Goal: Information Seeking & Learning: Understand process/instructions

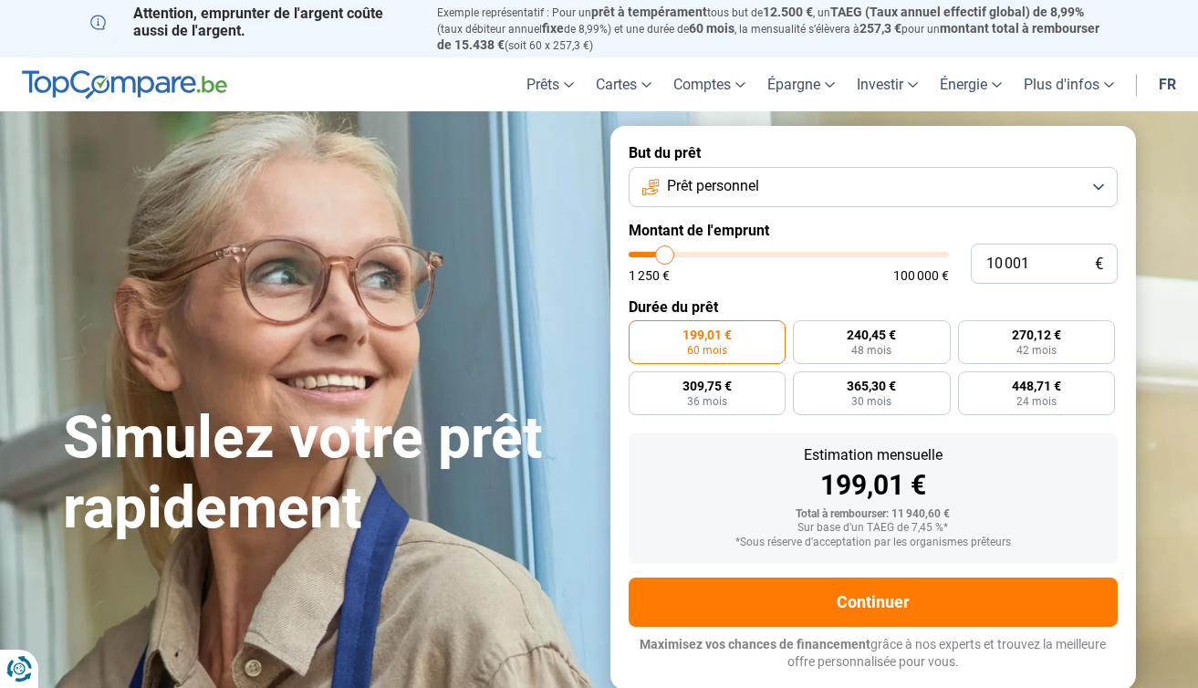
type input "12 000"
type input "12000"
type input "16 750"
type input "16750"
type input "23 000"
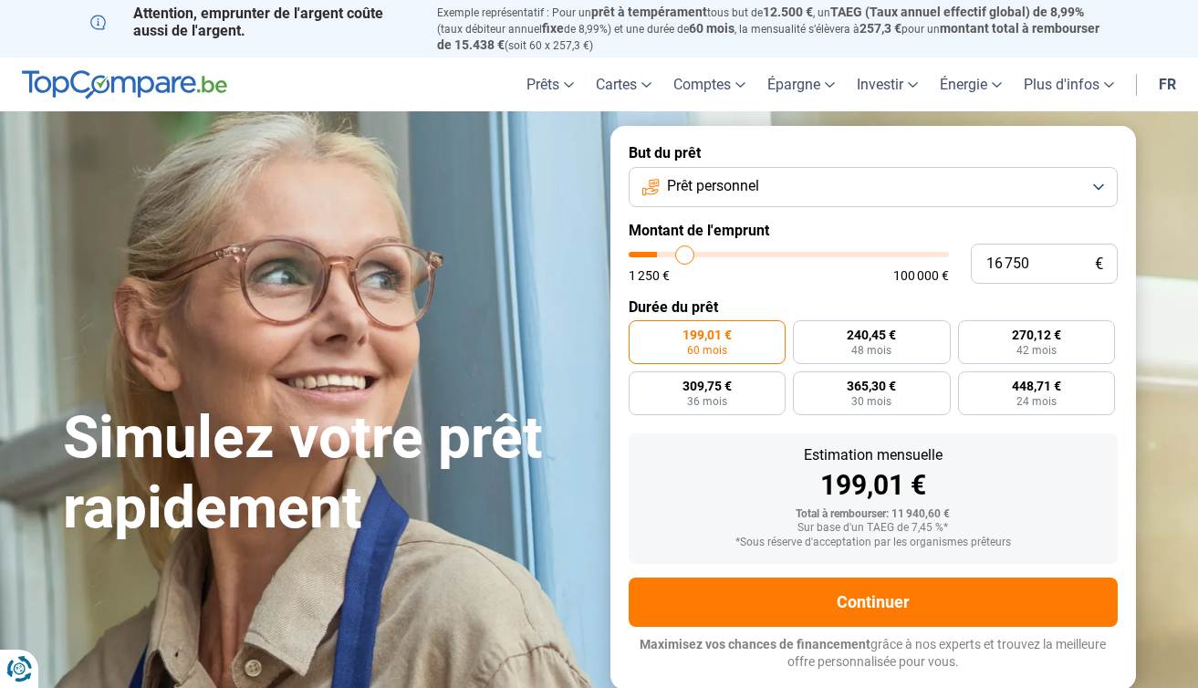
type input "23000"
type input "29 750"
type input "29750"
type input "36 750"
type input "36750"
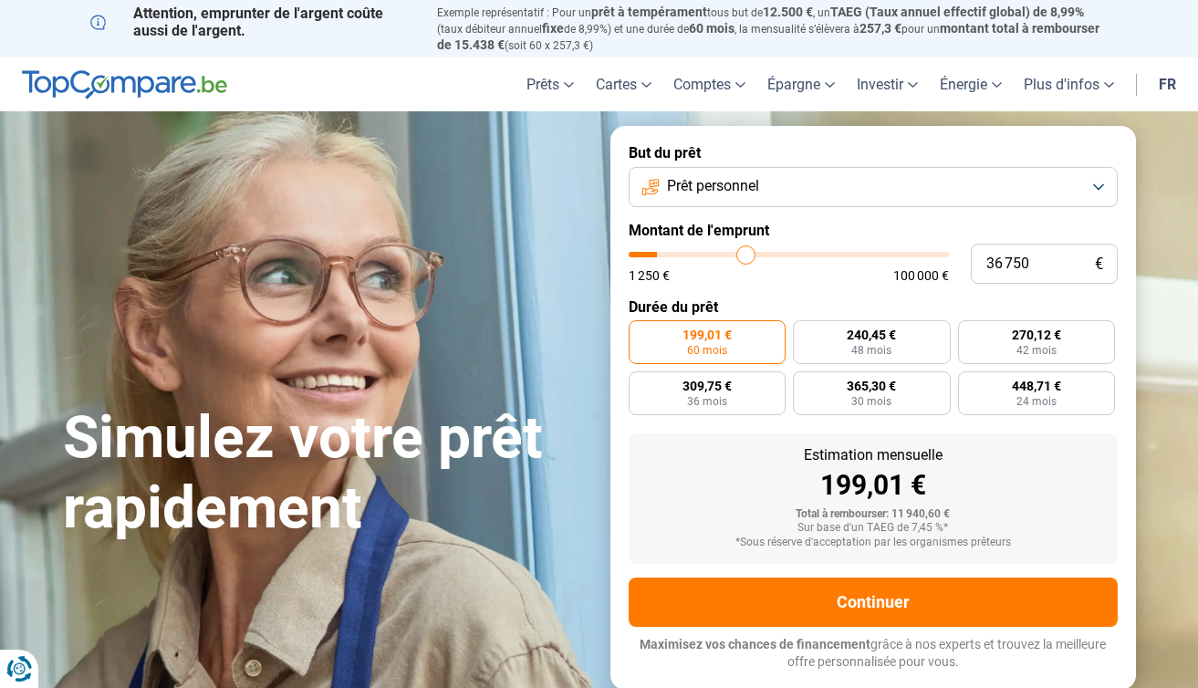
type input "44 250"
type input "44250"
type input "51 750"
type input "51750"
type input "57 250"
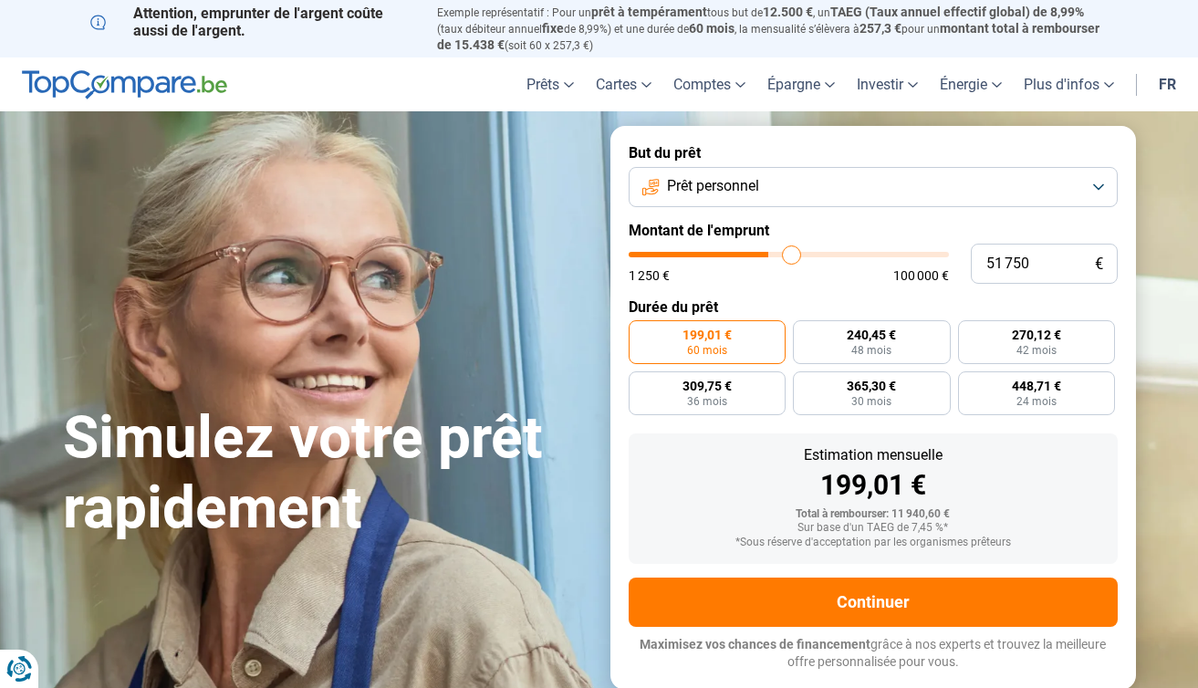
type input "57250"
type input "60 500"
type input "60500"
type input "62 750"
type input "62750"
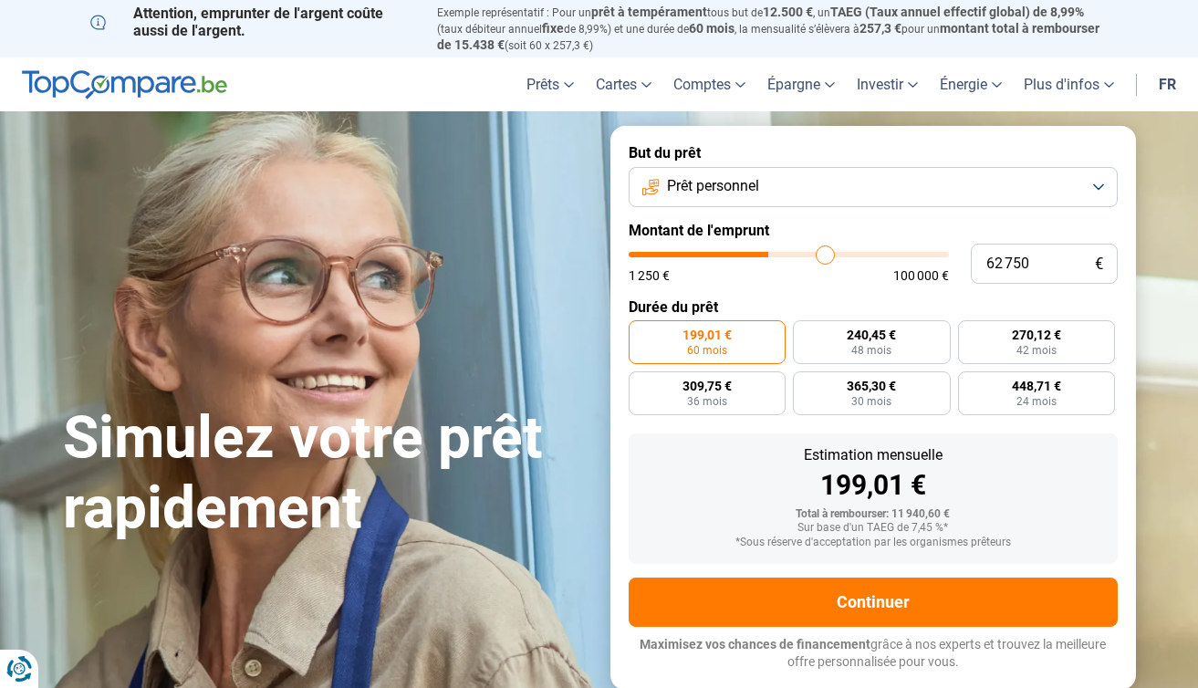
type input "63 750"
type input "63750"
type input "64 250"
type input "64250"
type input "64 500"
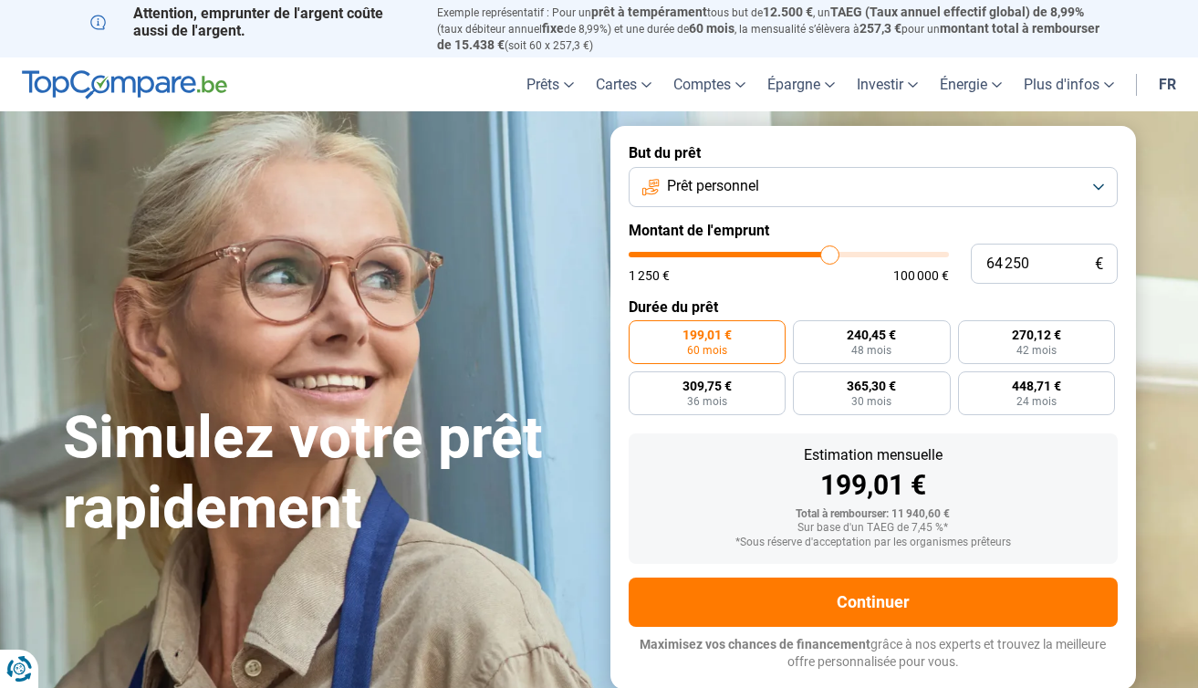
type input "64500"
type input "66 250"
type input "66250"
type input "76 500"
type input "76500"
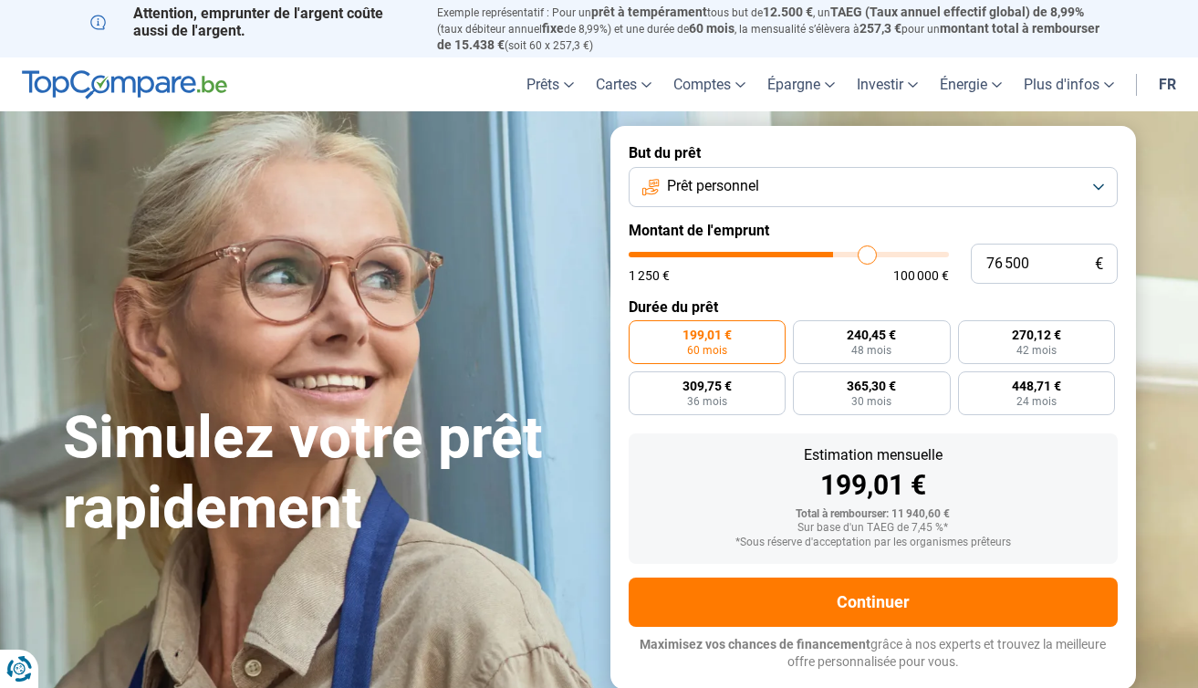
type input "89 750"
type input "89750"
type input "94 000"
type input "94000"
type input "97 500"
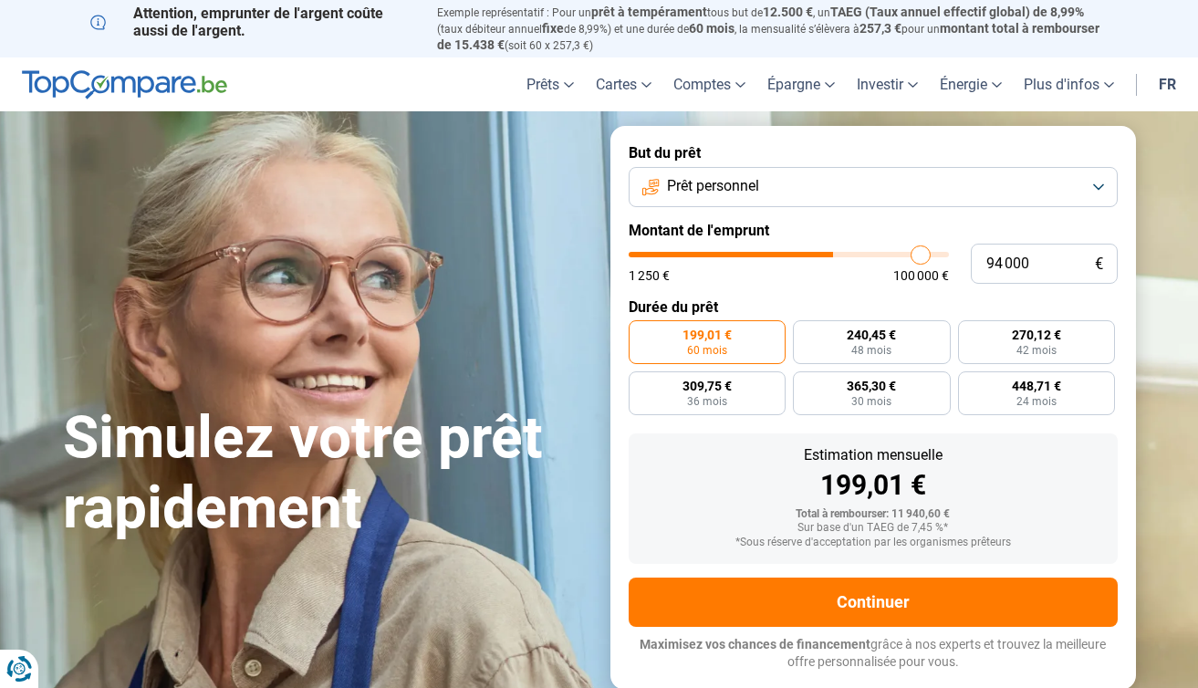
type input "97500"
type input "100 000"
drag, startPoint x: 663, startPoint y: 255, endPoint x: 968, endPoint y: 255, distance: 304.8
type input "100000"
click at [949, 255] on input "range" at bounding box center [789, 254] width 320 height 5
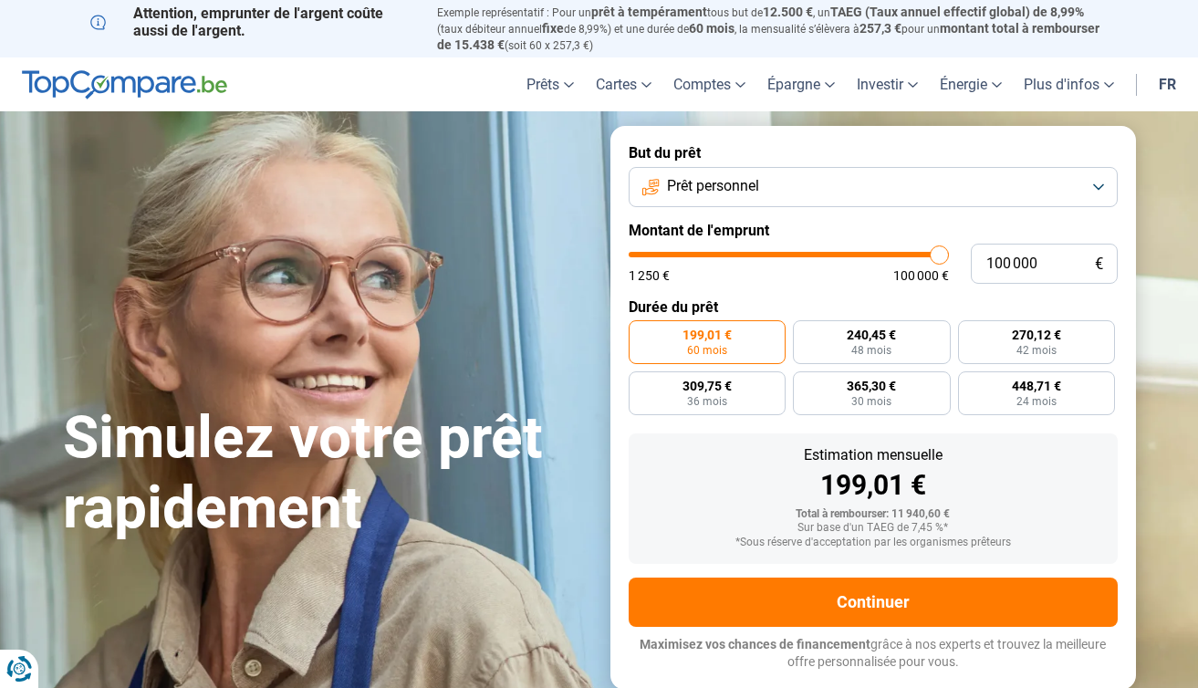
radio input "false"
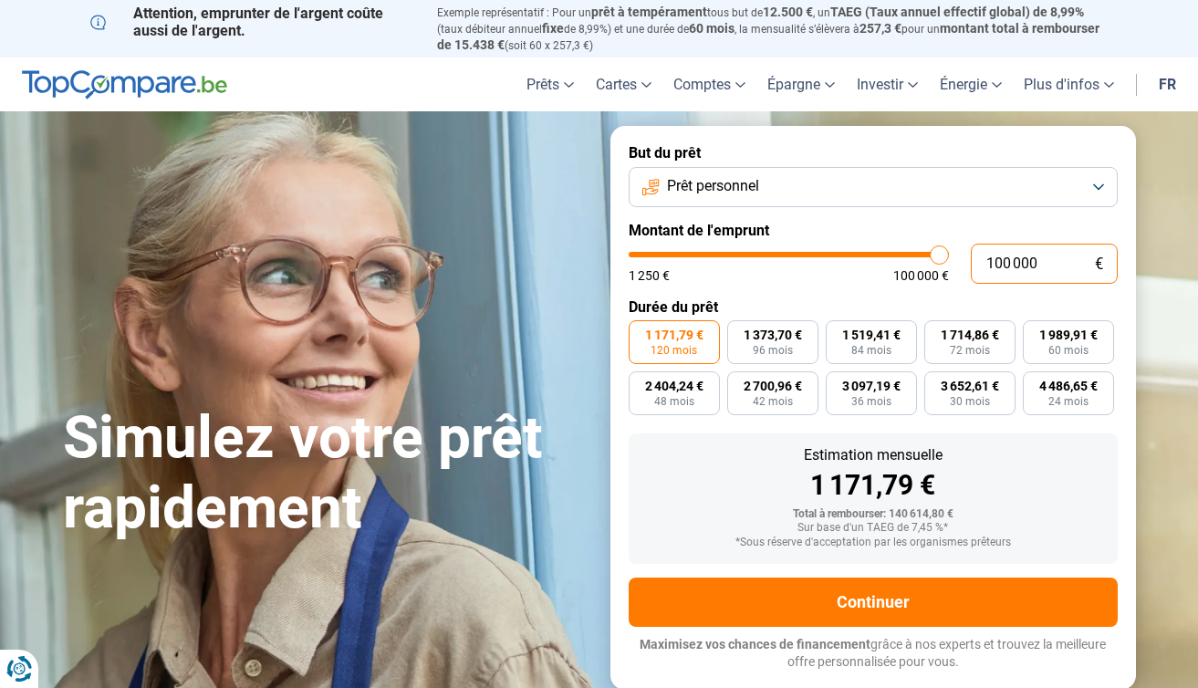
click at [993, 262] on input "100 000" at bounding box center [1044, 264] width 147 height 40
type input "0"
type input "1250"
type input "1 250"
type input "1250"
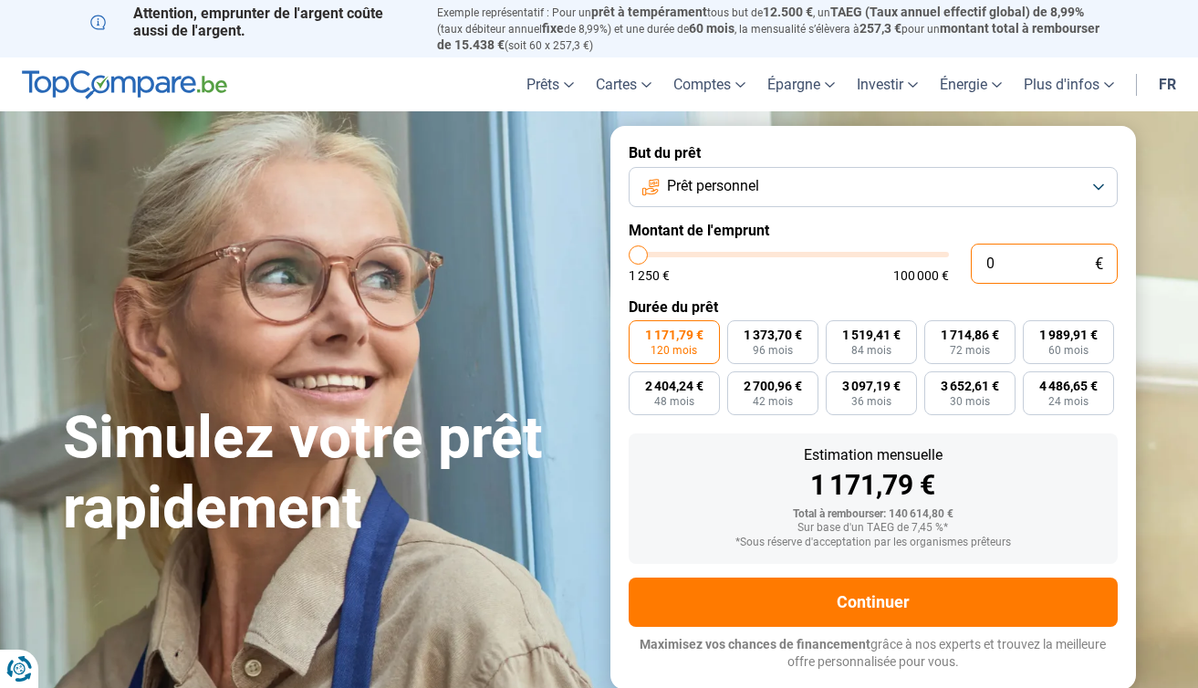
radio input "true"
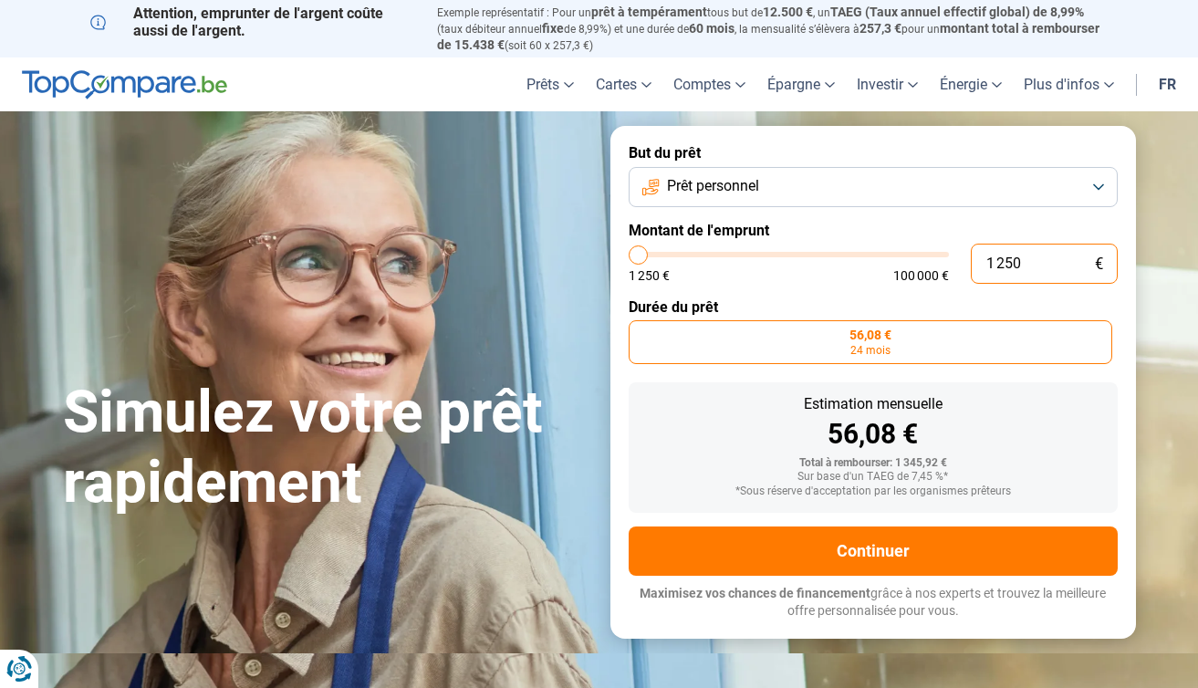
drag, startPoint x: 1045, startPoint y: 267, endPoint x: 948, endPoint y: 267, distance: 96.7
click at [948, 267] on div "1 250 € 1 250 € 100 000 €" at bounding box center [873, 264] width 489 height 40
type input "4"
type input "1250"
type input "40"
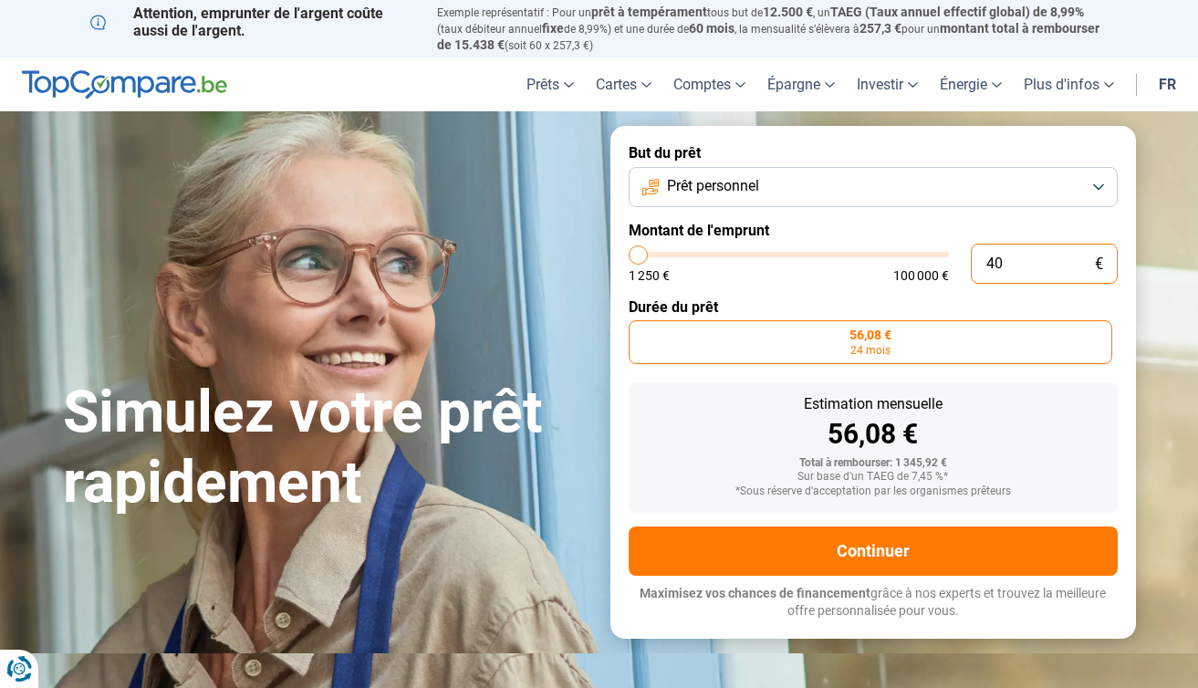
type input "1250"
type input "400"
type input "1250"
type input "4 000"
type input "4000"
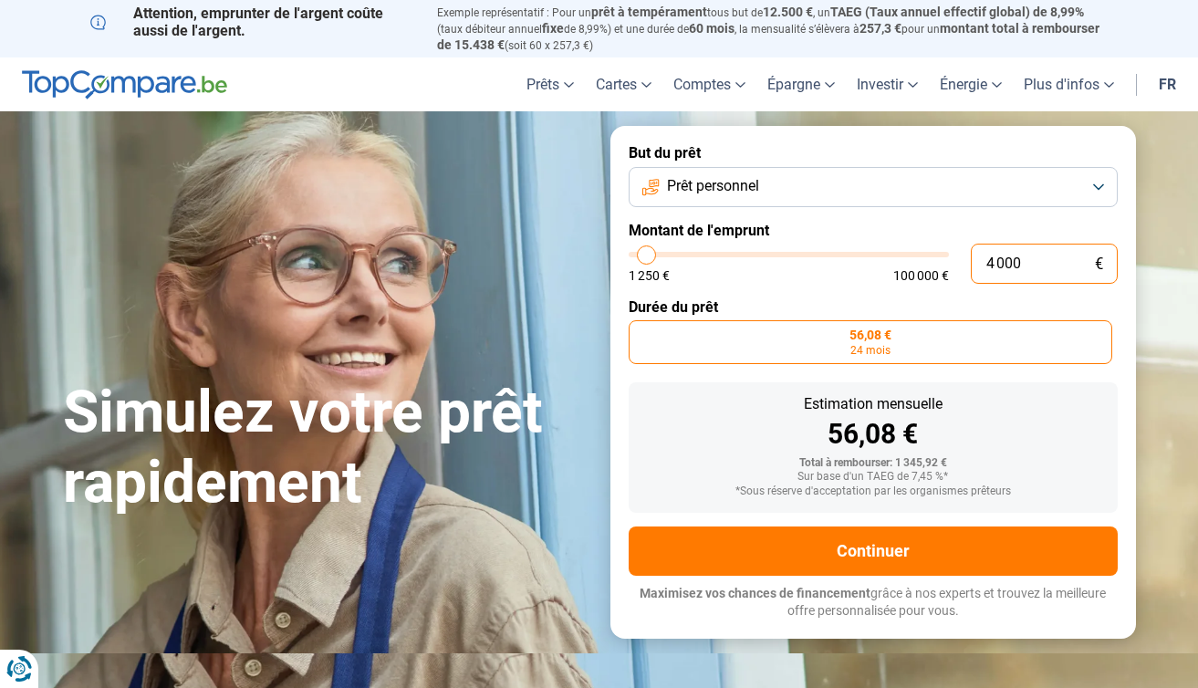
type input "40 000"
type input "40000"
type input "400 000"
type input "100000"
type input "100 000"
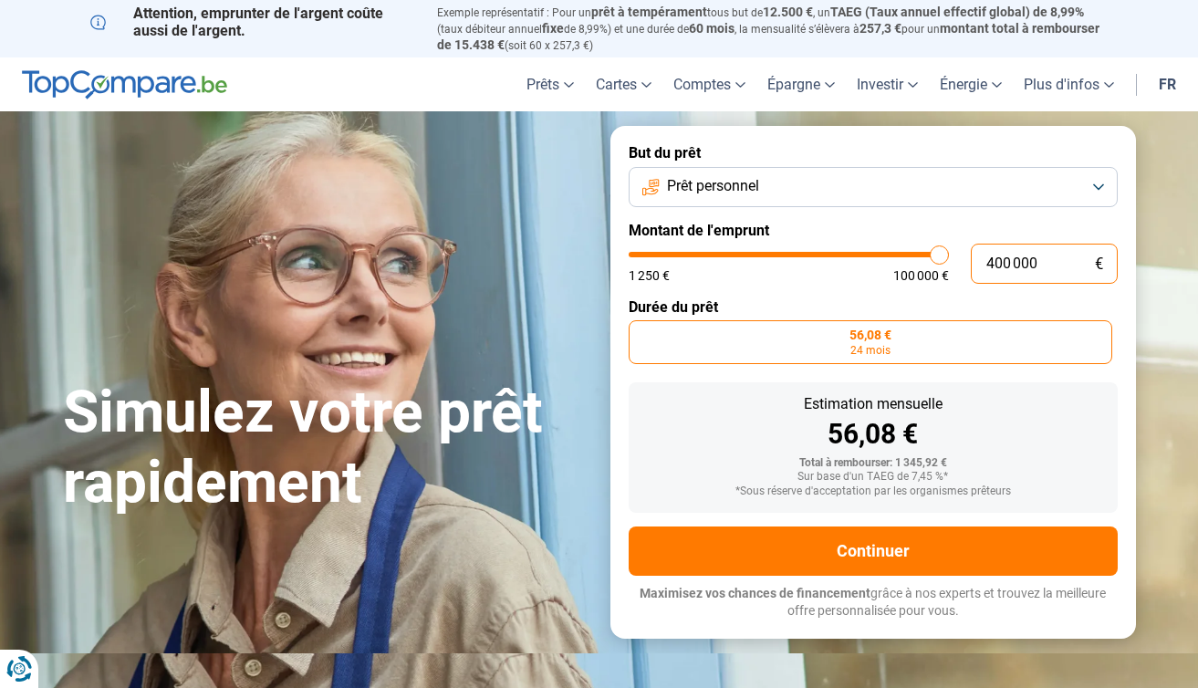
type input "100000"
radio input "false"
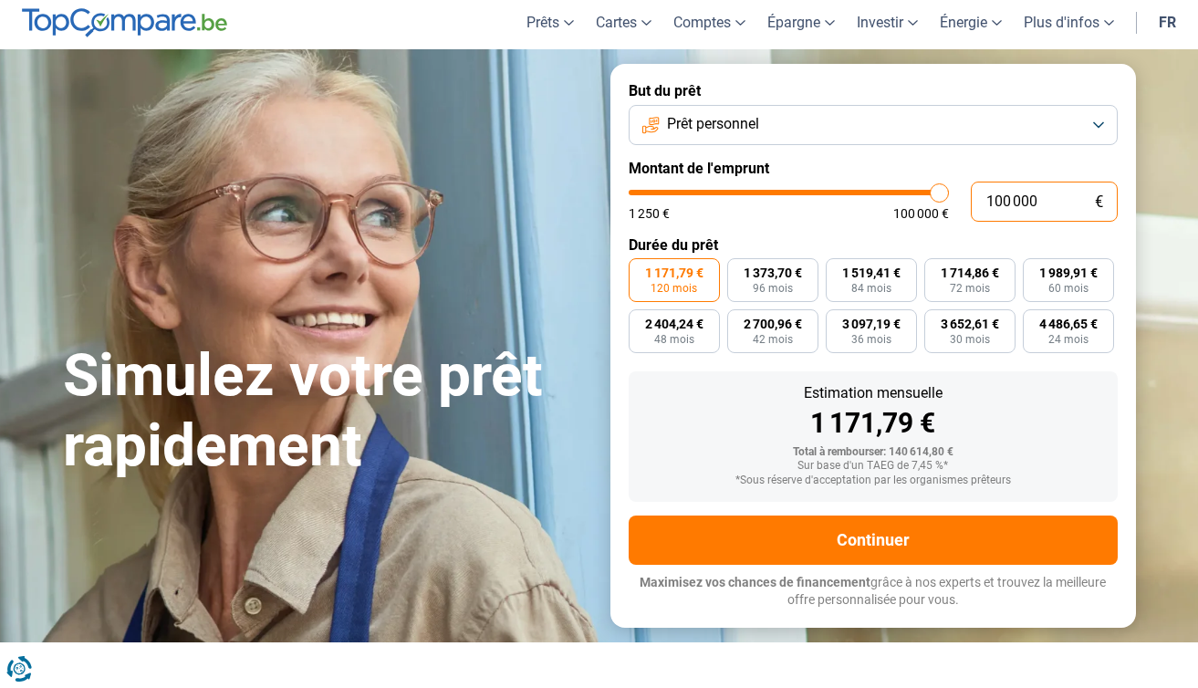
scroll to position [56, 0]
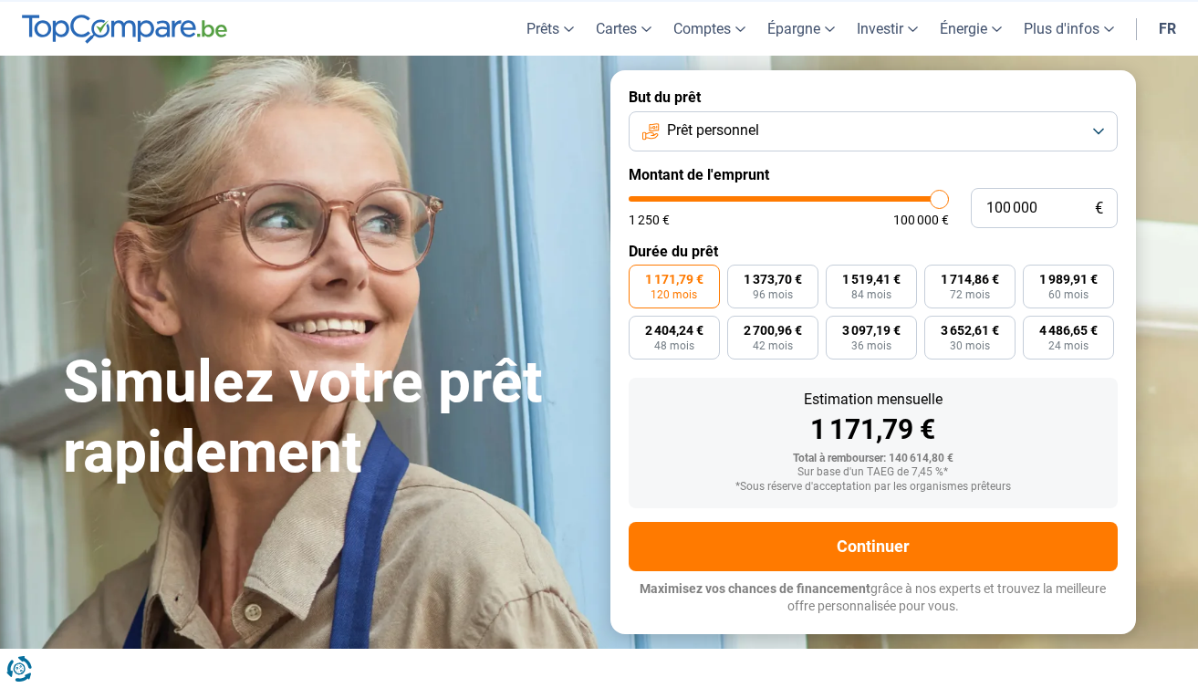
type input "97 750"
type input "97750"
type input "94 000"
type input "94000"
type input "89 750"
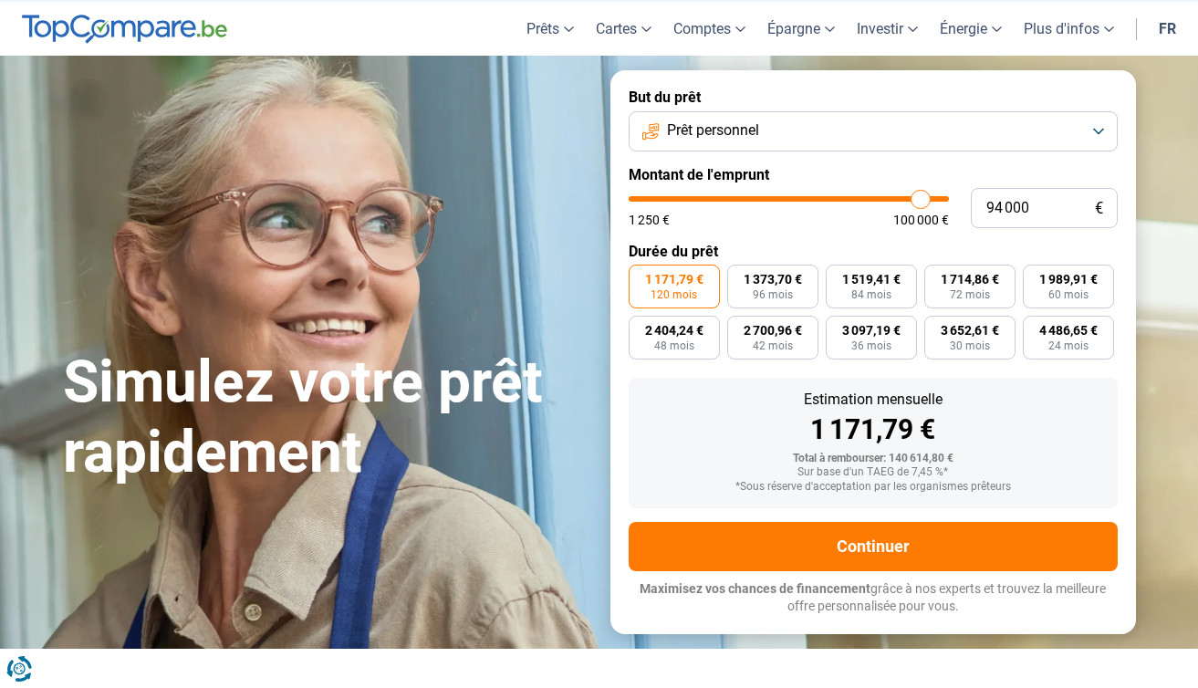
type input "89750"
type input "85 250"
type input "85250"
type input "80 750"
type input "80750"
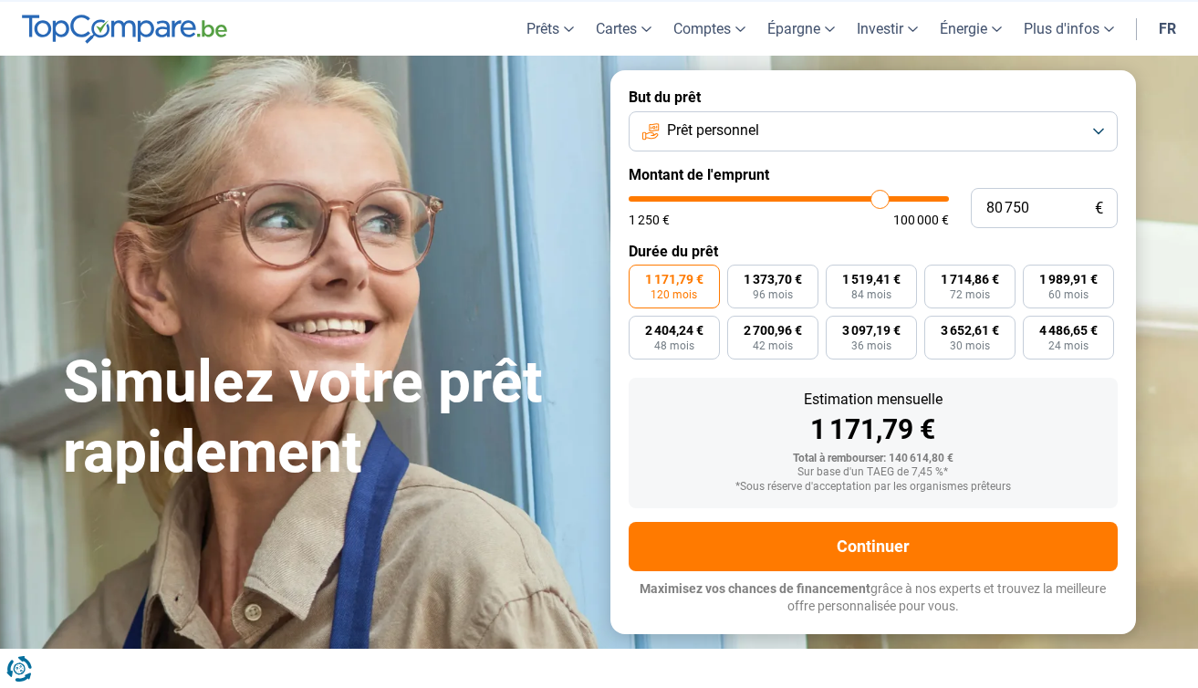
type input "76 000"
type input "76000"
type input "72 000"
type input "72000"
type input "68 750"
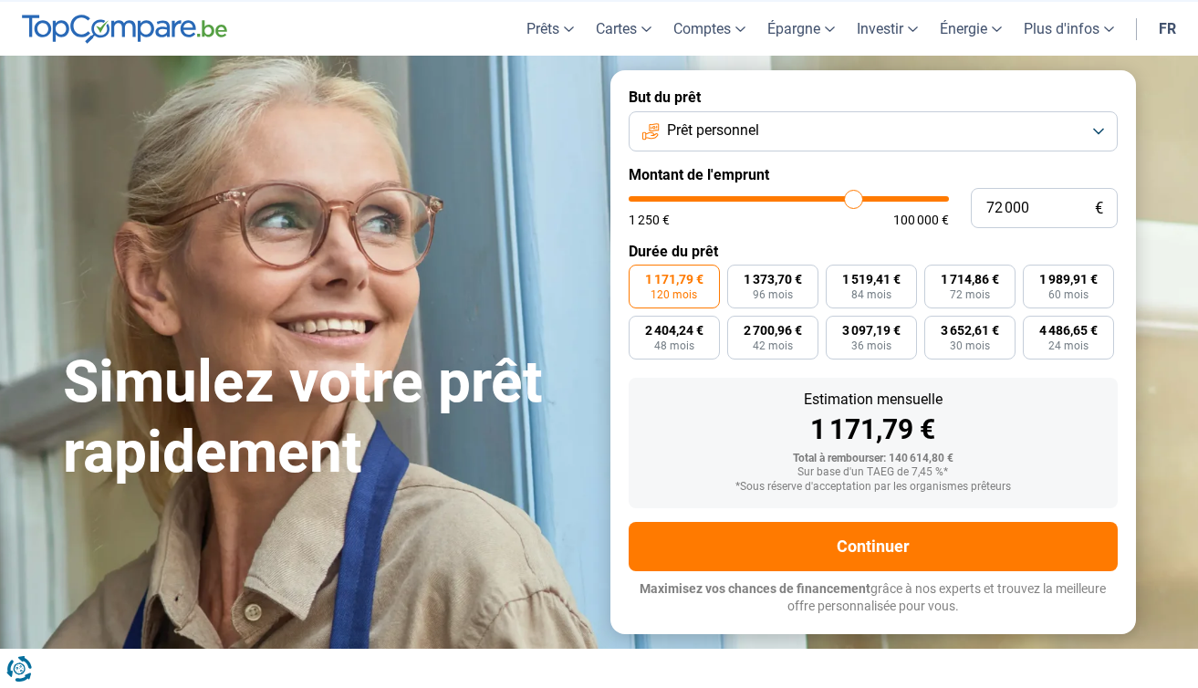
type input "68750"
type input "66 250"
type input "66250"
type input "64 750"
type input "64750"
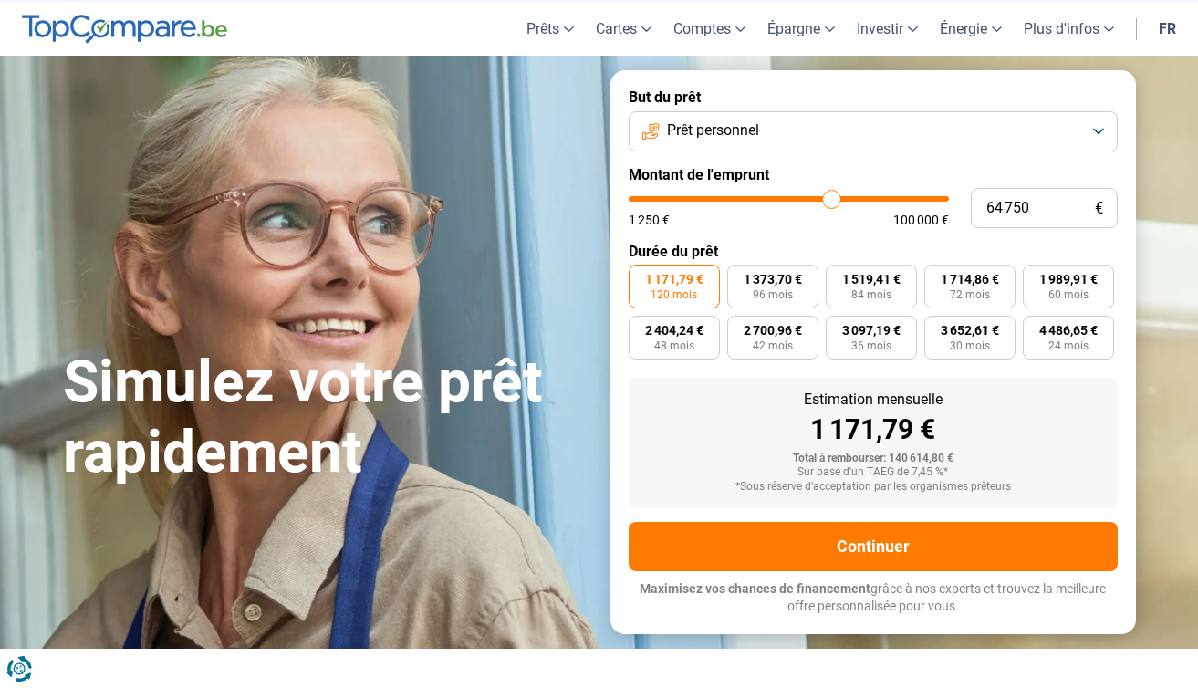
type input "63 500"
type input "63500"
type input "62 500"
type input "62500"
type input "60 750"
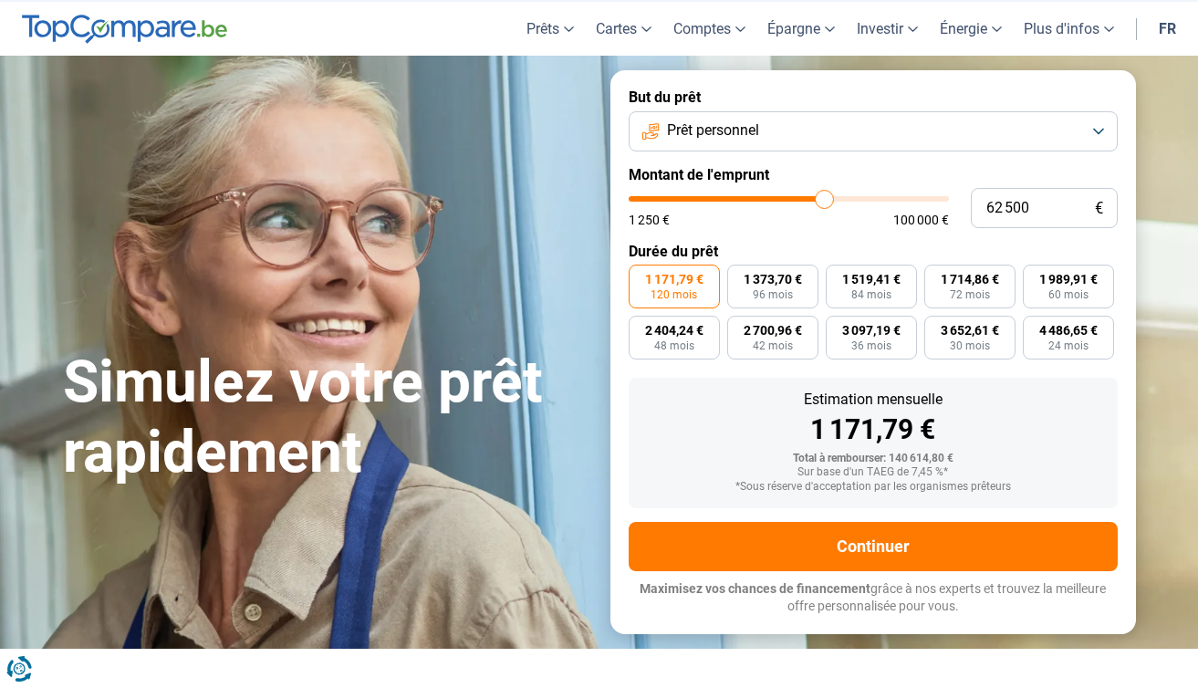
type input "60750"
type input "58 250"
type input "58250"
type input "55 500"
type input "55500"
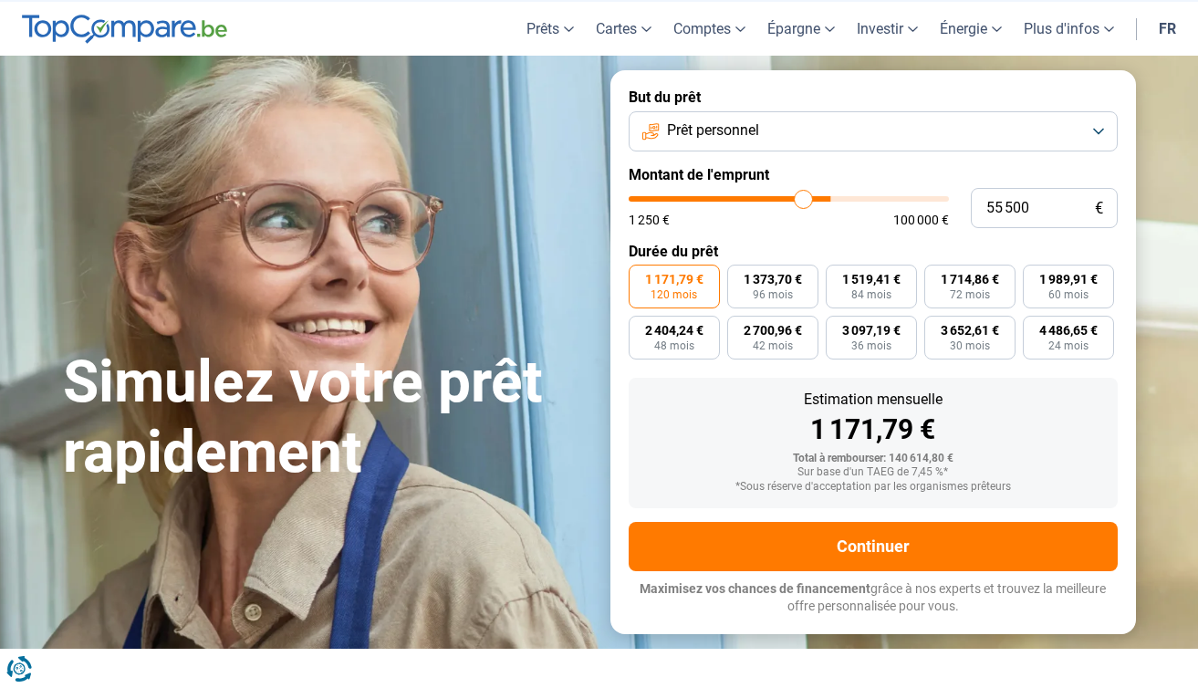
type input "51 750"
type input "51750"
type input "47 750"
type input "47750"
type input "43 500"
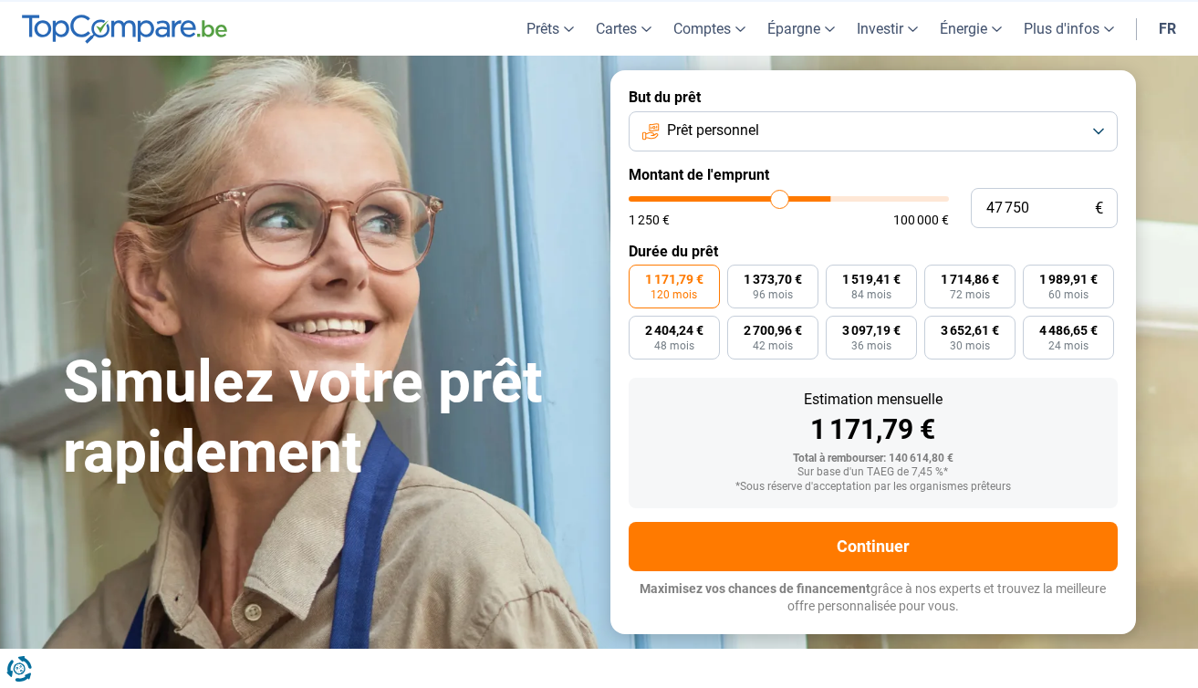
type input "43500"
type input "39 750"
type input "39750"
type input "37 000"
type input "37000"
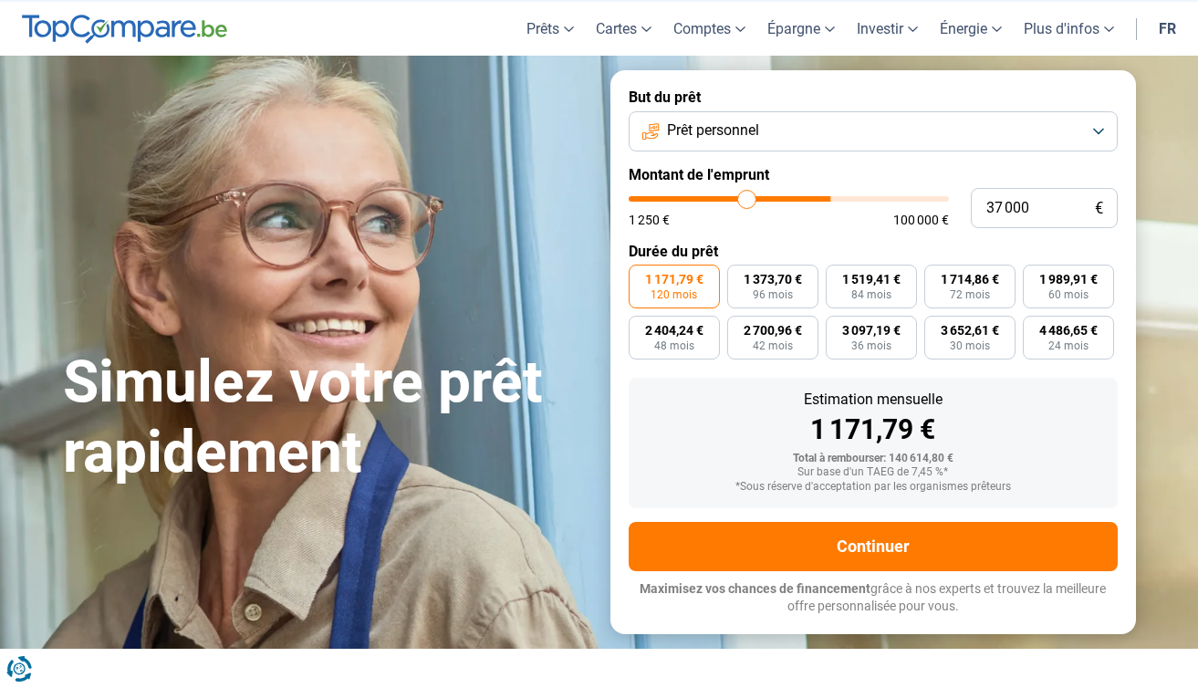
type input "34 750"
type input "34750"
type input "33 750"
type input "33750"
type input "32 750"
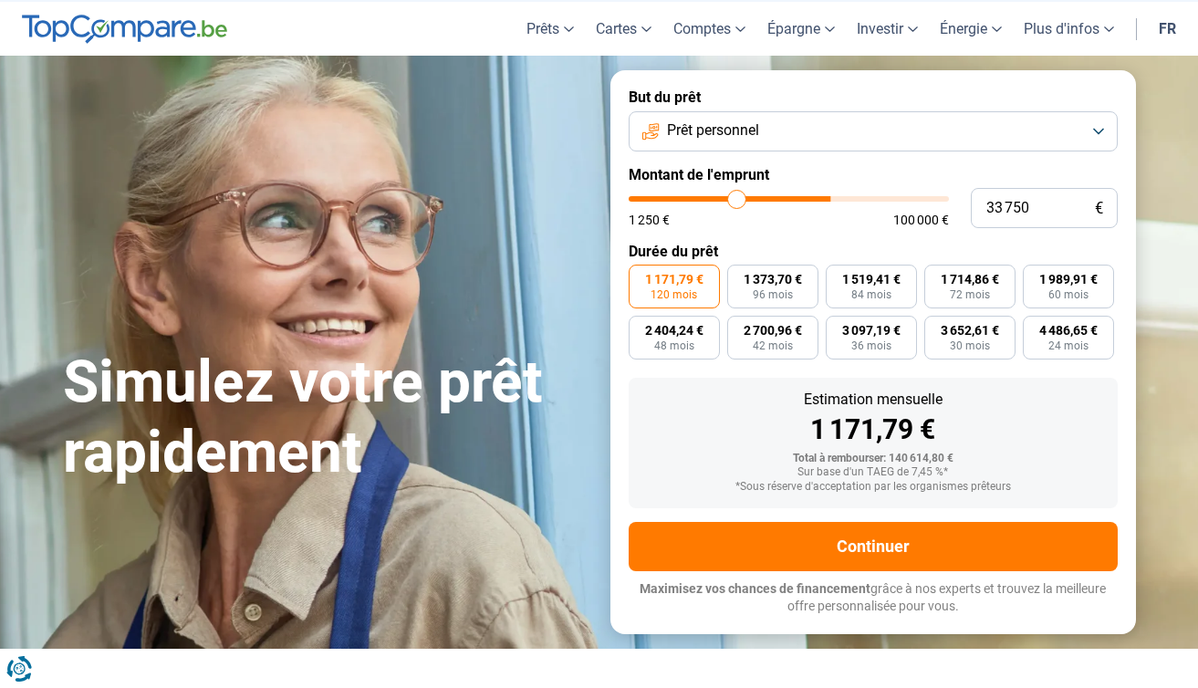
type input "32750"
type input "31 250"
type input "31250"
type input "29 000"
type input "29000"
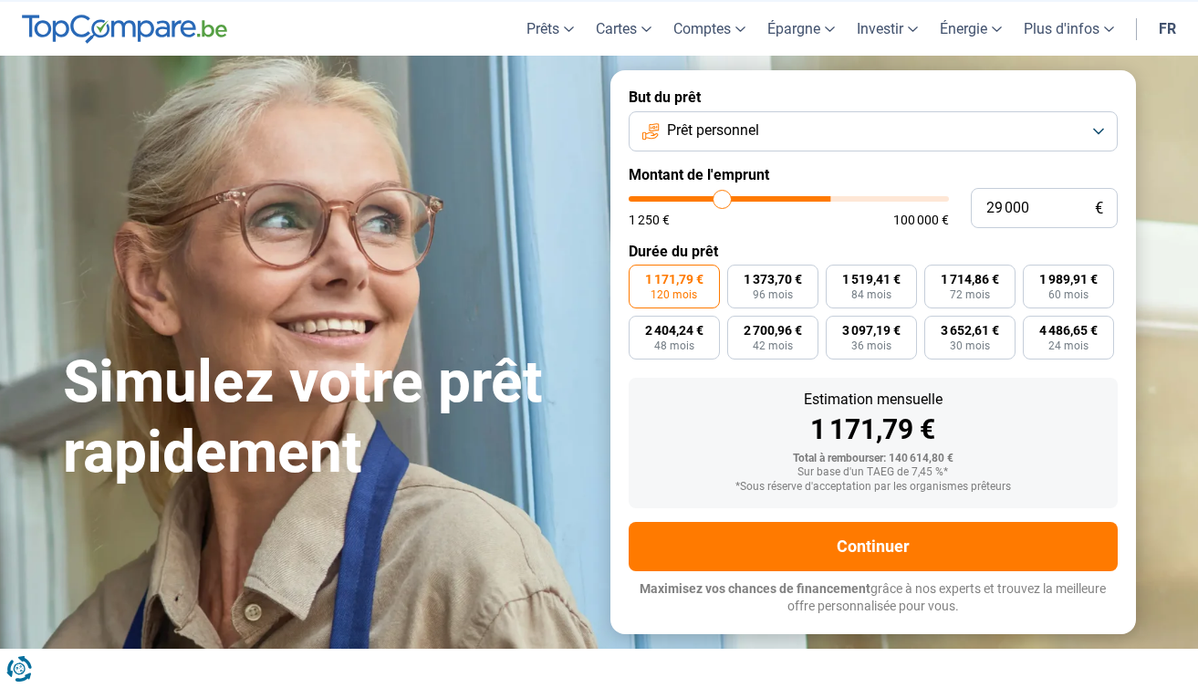
type input "26 250"
type input "26250"
type input "22 750"
type input "22750"
type input "19 500"
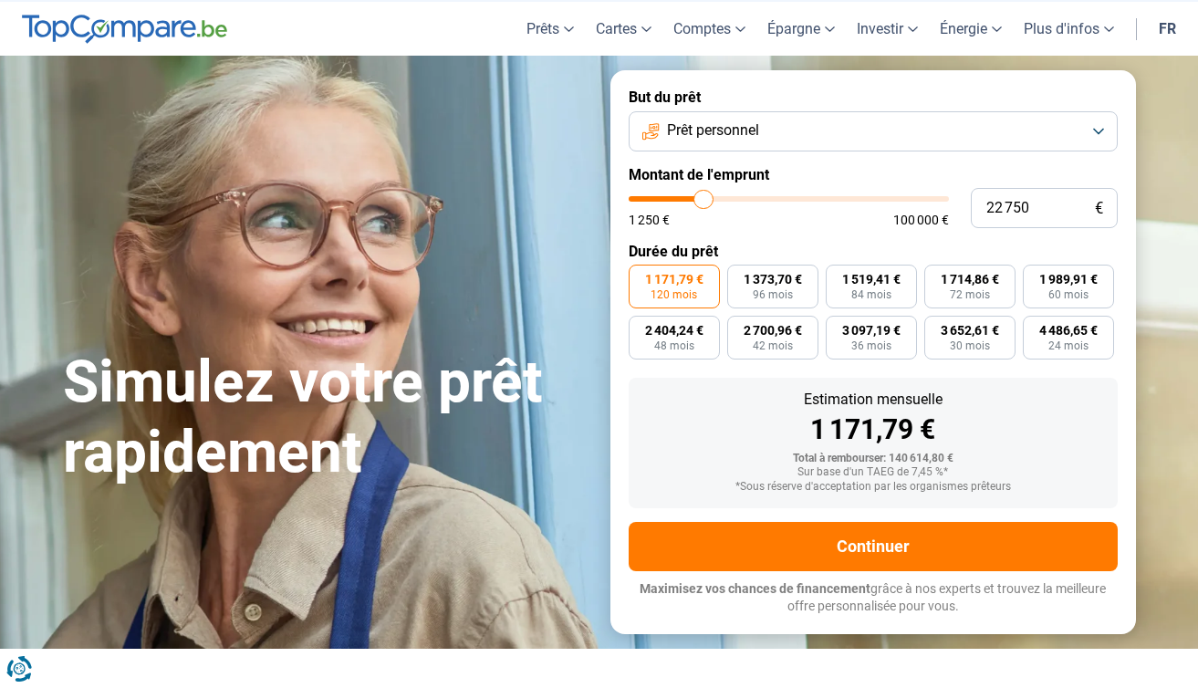
type input "19500"
type input "17 000"
type input "17000"
type input "15 250"
type input "15250"
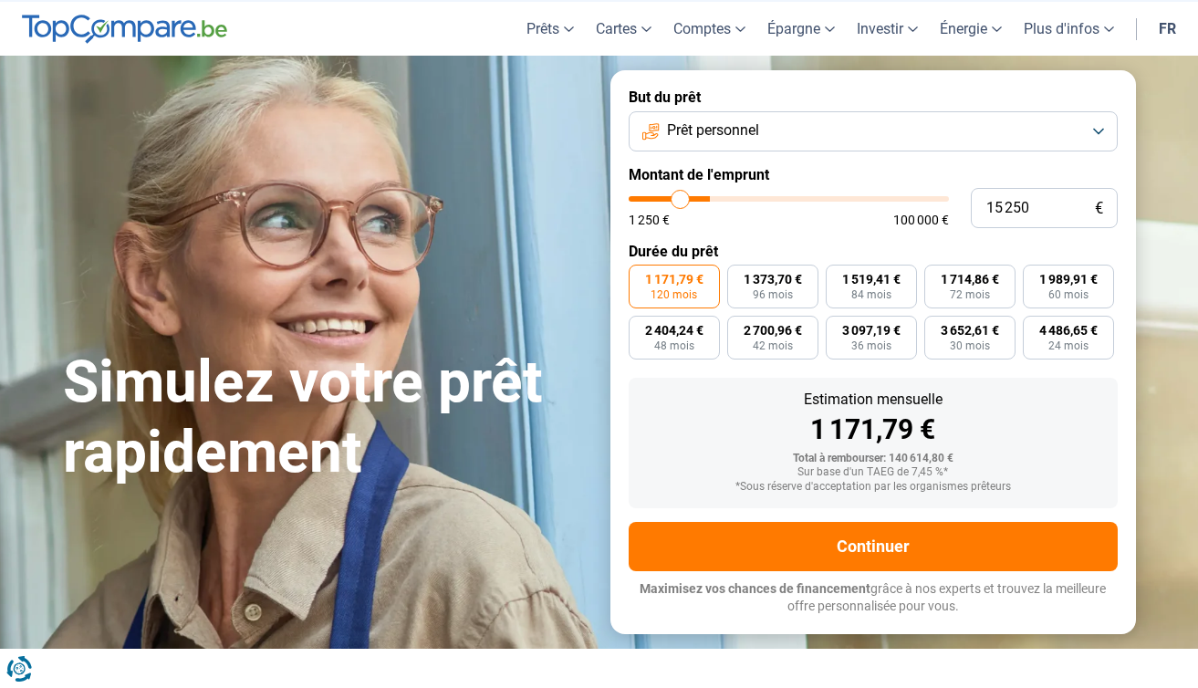
type input "14 500"
type input "14500"
type input "14 250"
type input "14250"
type input "14 500"
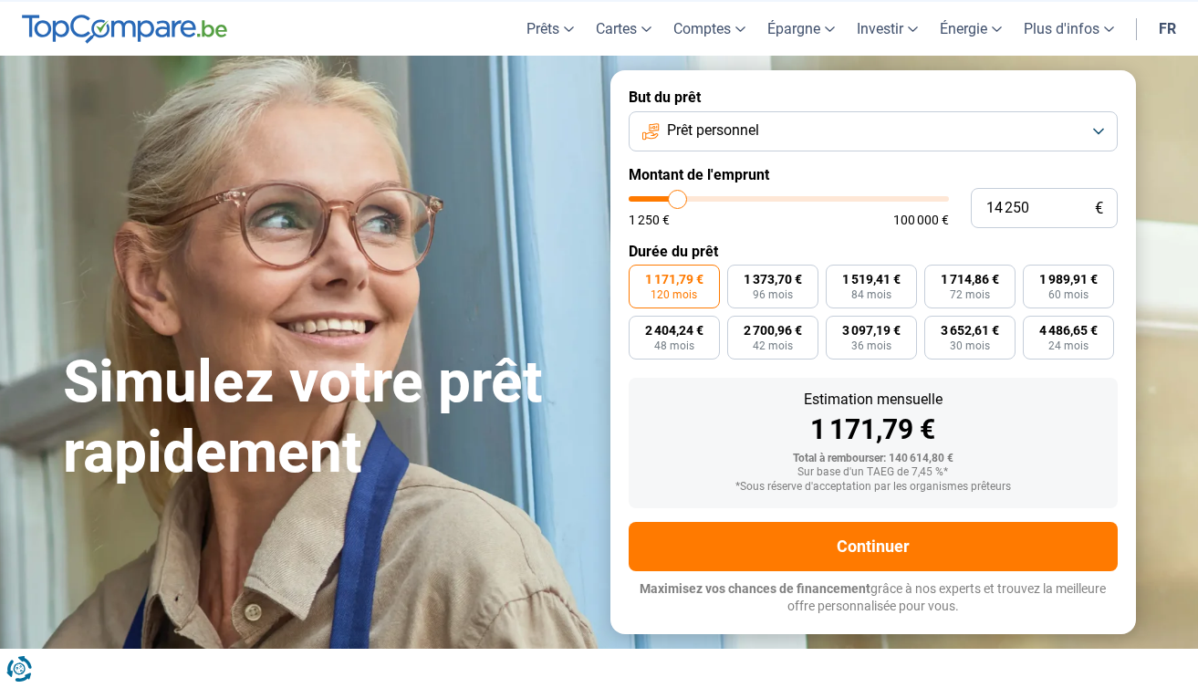
type input "14500"
type input "14 750"
type input "14750"
type input "15 000"
type input "15000"
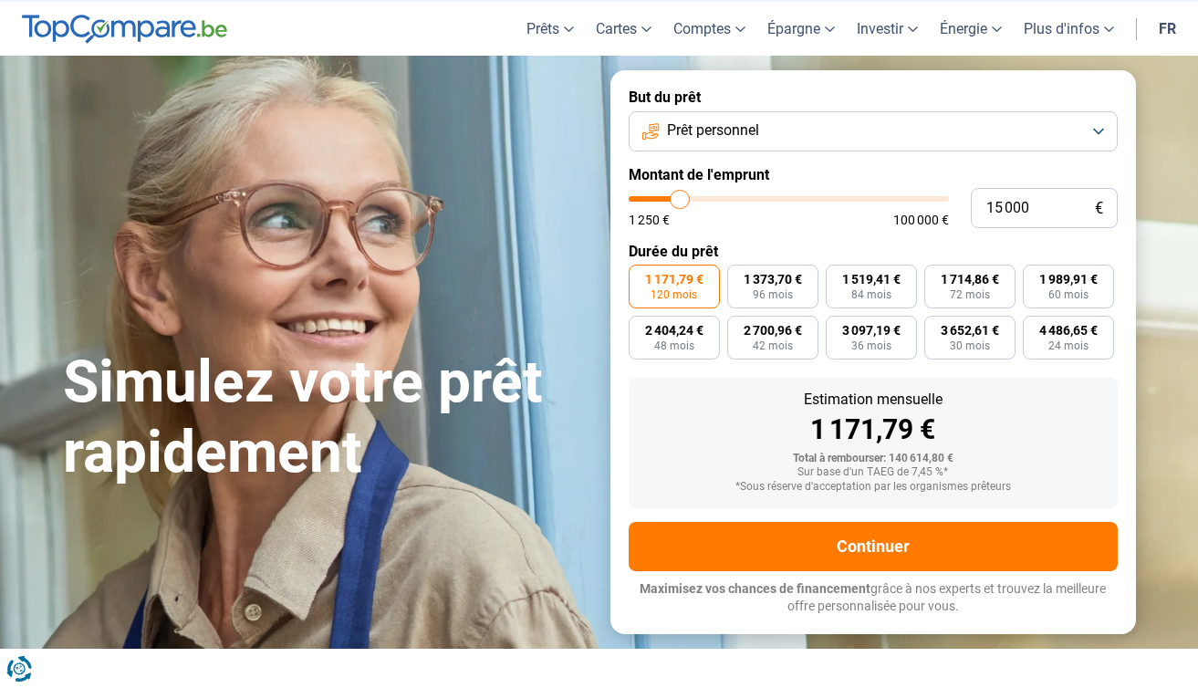
type input "15 250"
type input "15250"
type input "15 500"
type input "15500"
type input "15 750"
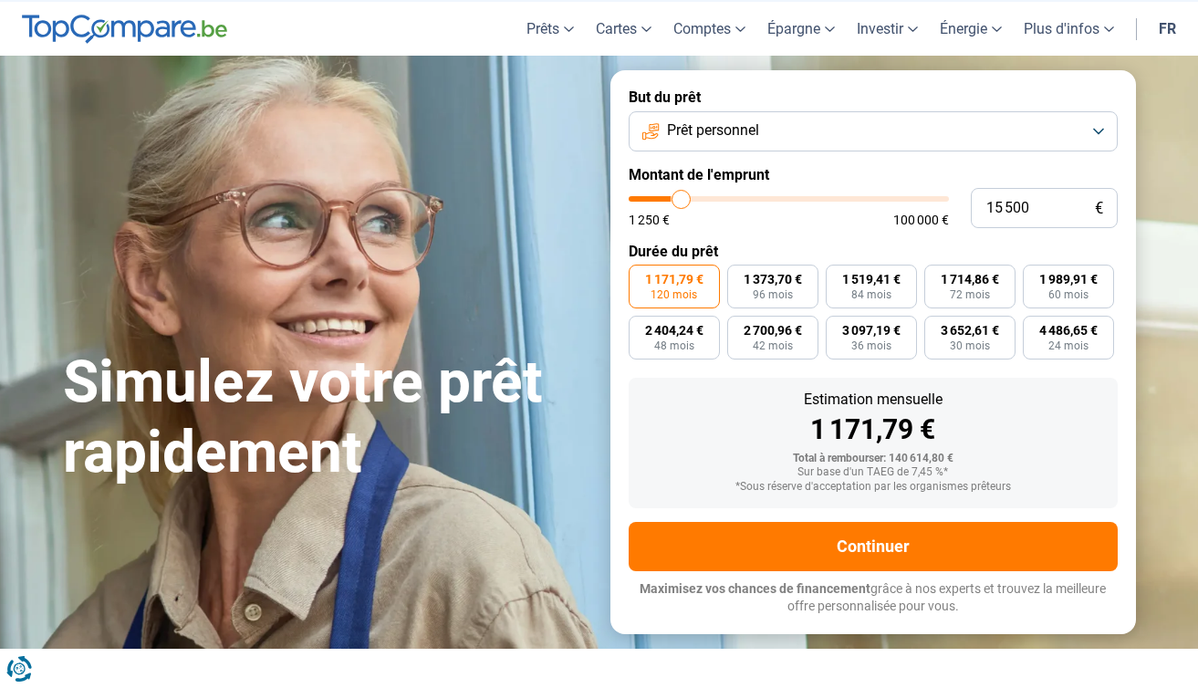
type input "15750"
type input "16 000"
type input "16000"
type input "15 750"
type input "15750"
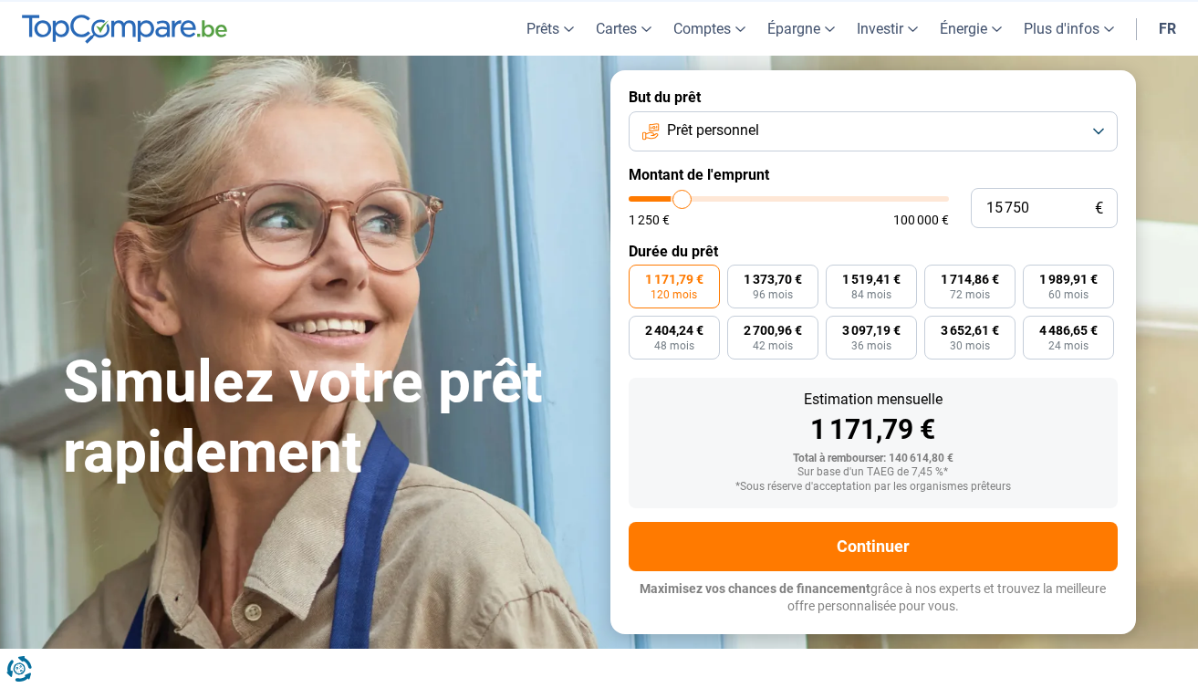
type input "15 500"
type input "15500"
type input "14 250"
type input "14250"
type input "13 000"
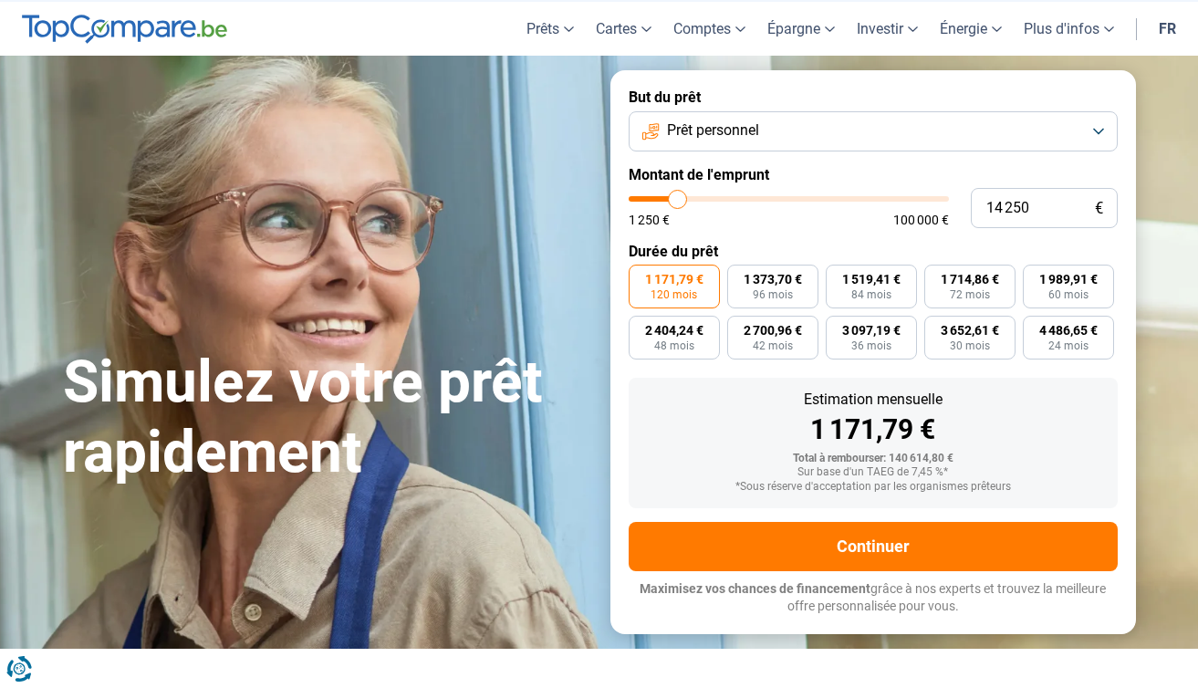
type input "13000"
type input "11 750"
type input "11750"
type input "11 000"
type input "11000"
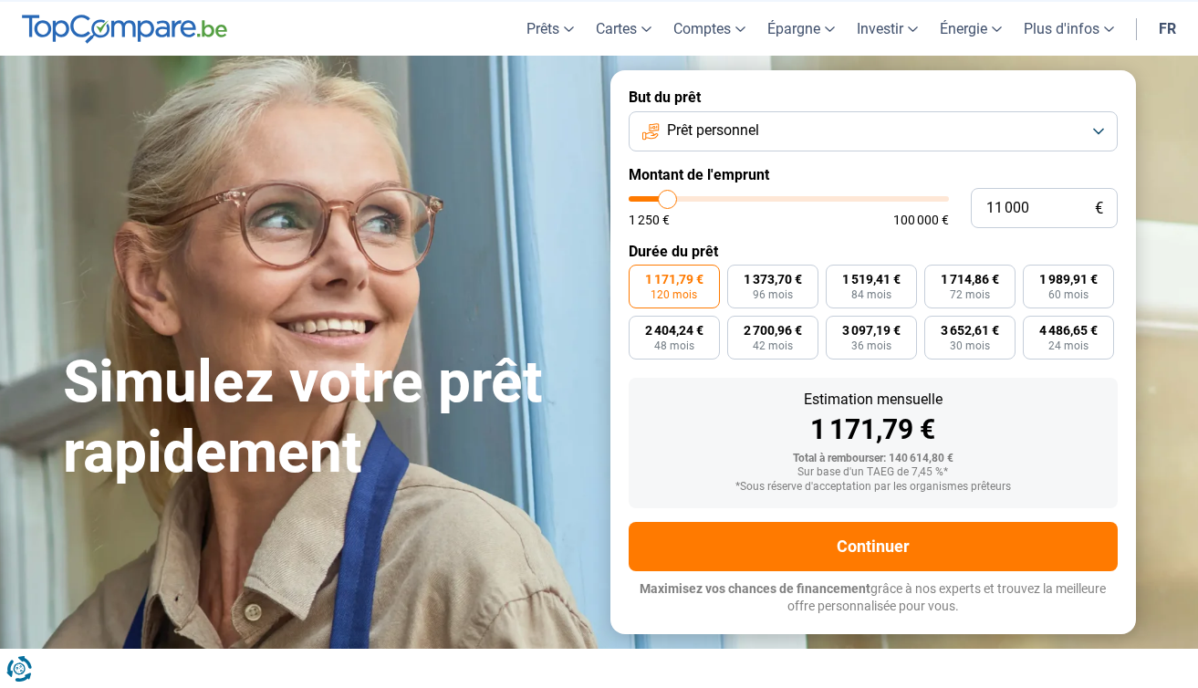
type input "10 750"
type input "10750"
type input "10 500"
type input "10500"
type input "10 250"
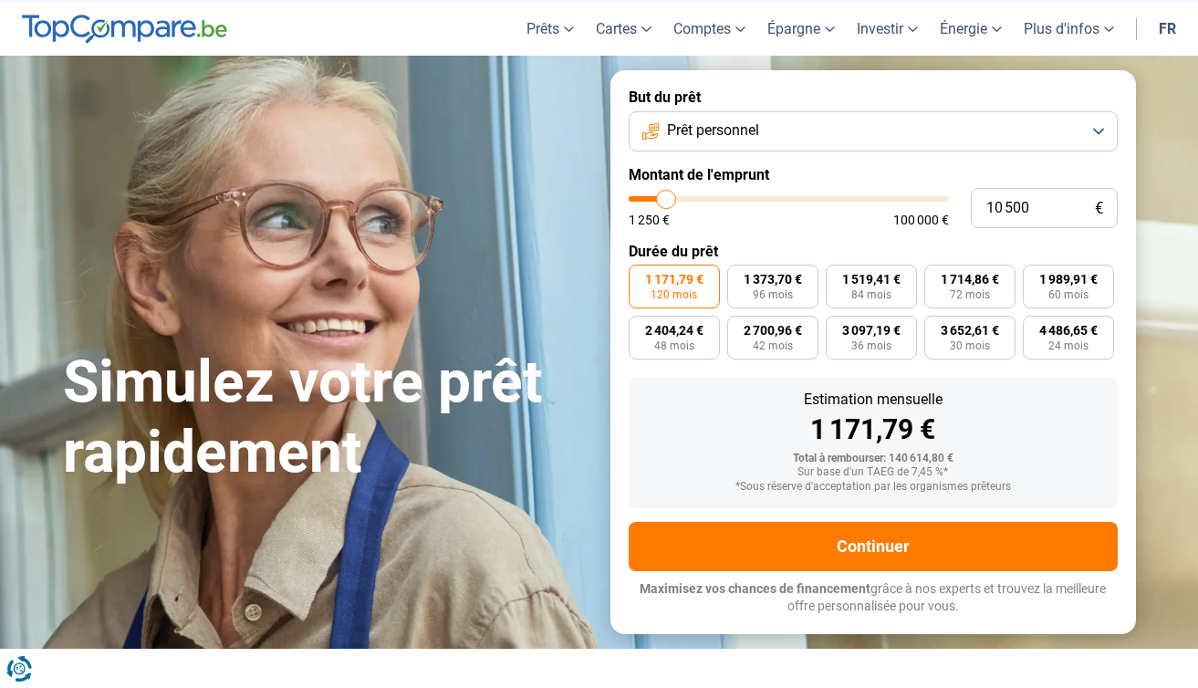
type input "10250"
type input "10 000"
type input "10000"
type input "9 250"
type input "9250"
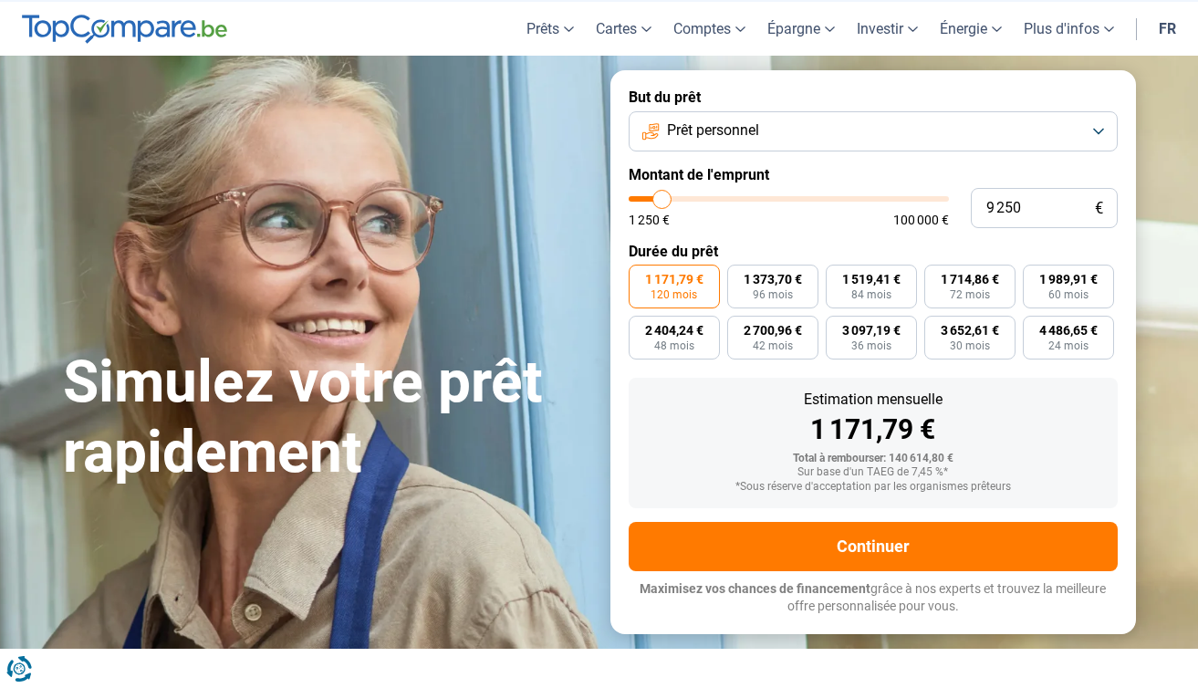
type input "7 250"
type input "7250"
type input "7 000"
type input "7000"
type input "6 500"
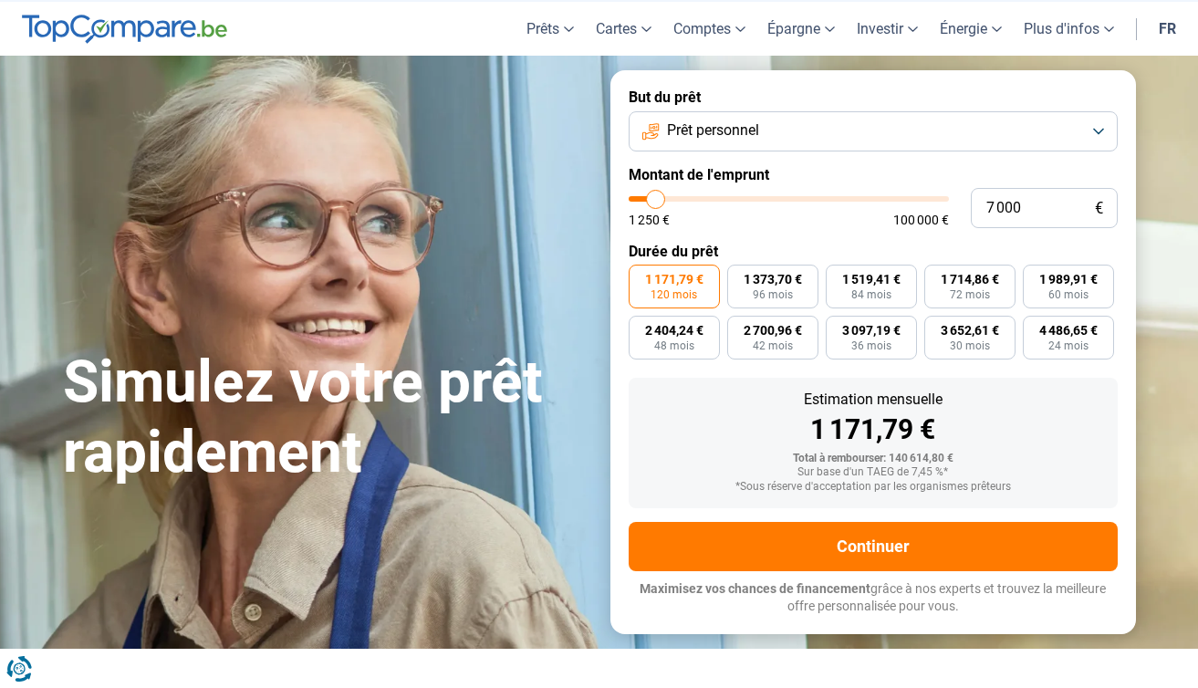
type input "6500"
type input "6 000"
type input "6000"
type input "5 750"
type input "5750"
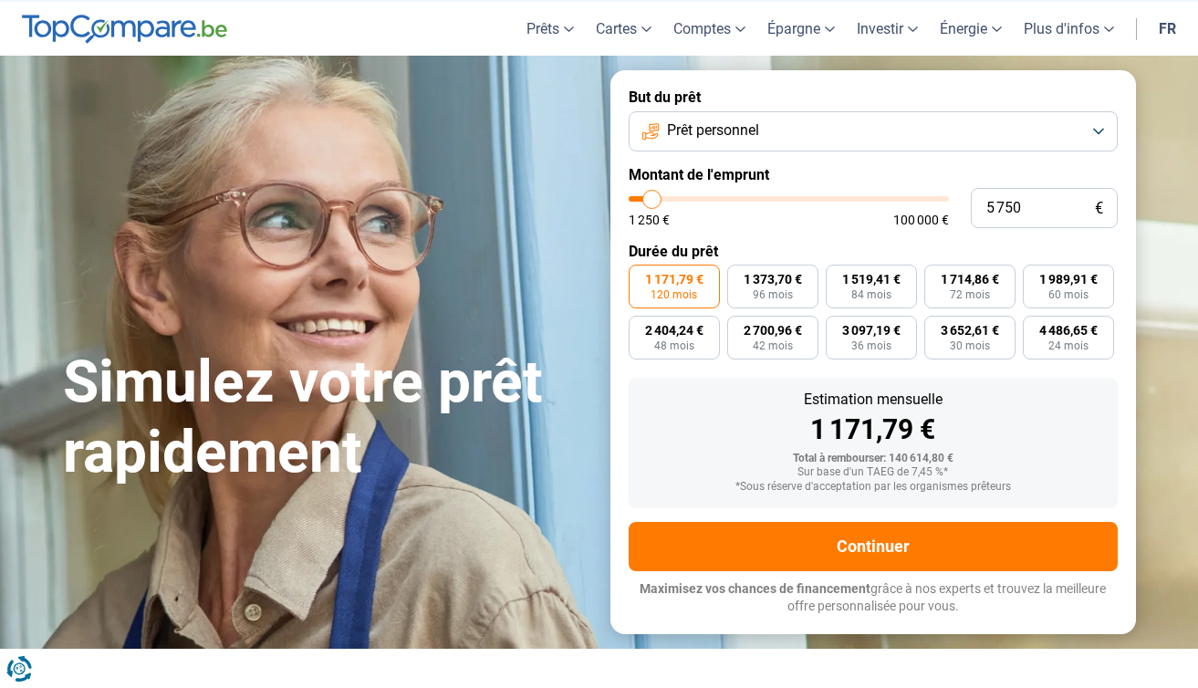
type input "5 250"
type input "5250"
type input "5 000"
type input "5000"
type input "4 750"
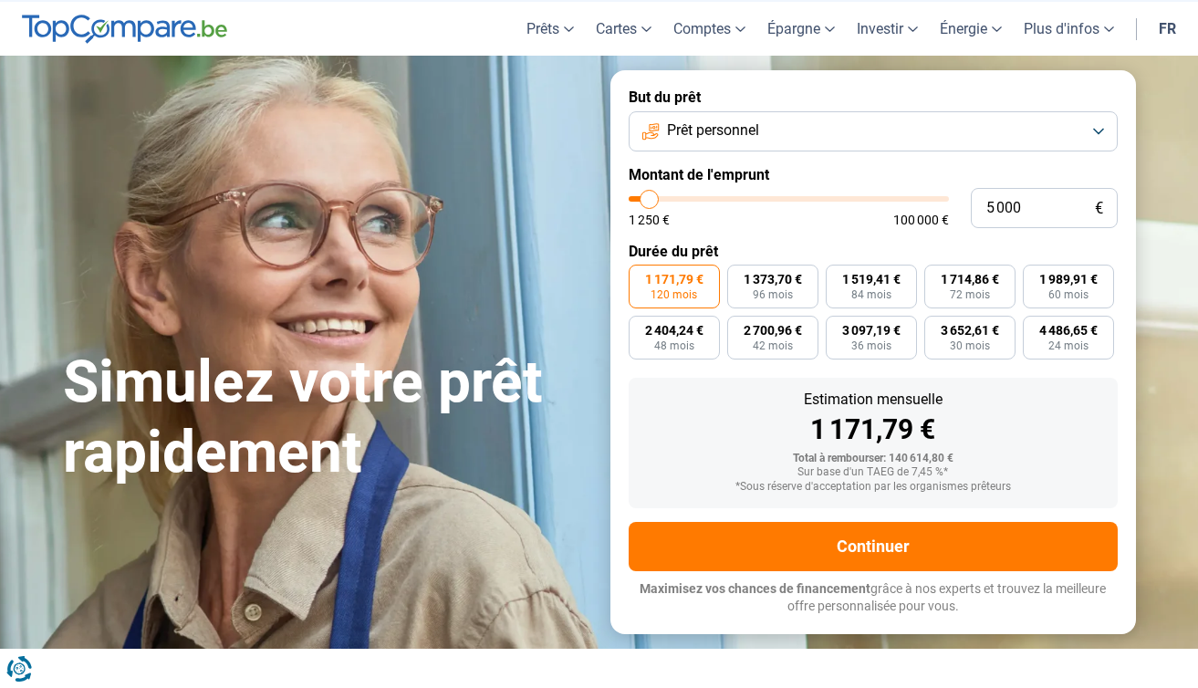
type input "4750"
type input "4 250"
type input "4250"
type input "3 750"
type input "3750"
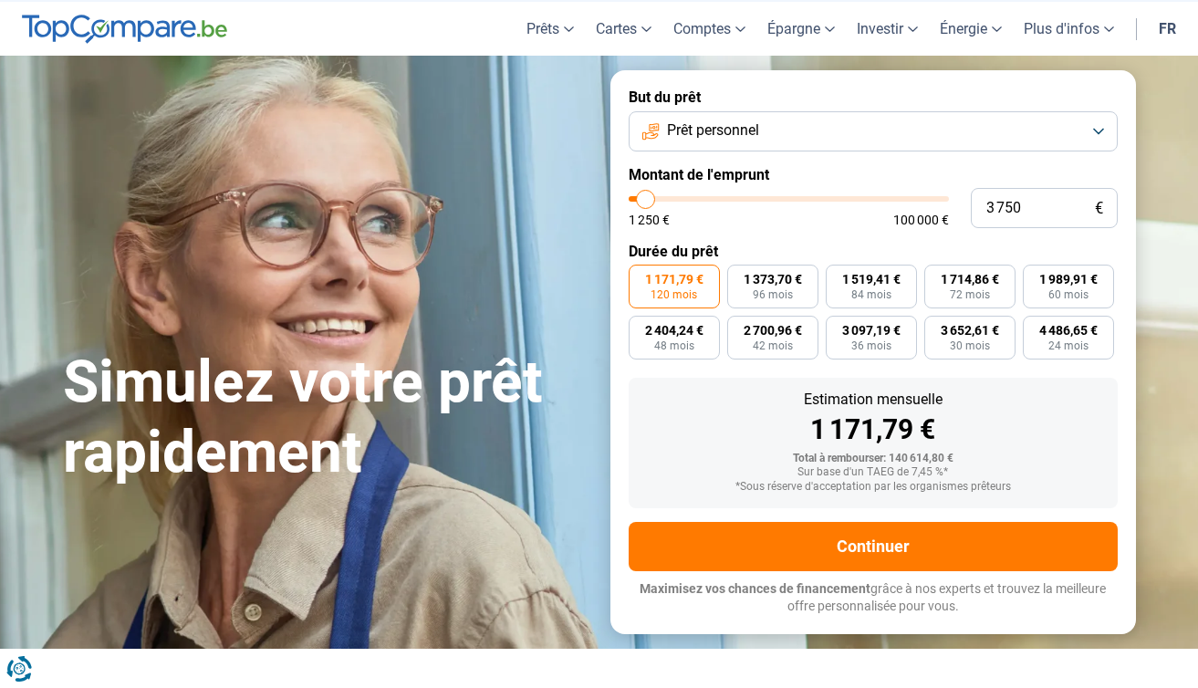
type input "3 500"
type input "3500"
type input "3 250"
type input "3250"
type input "3 000"
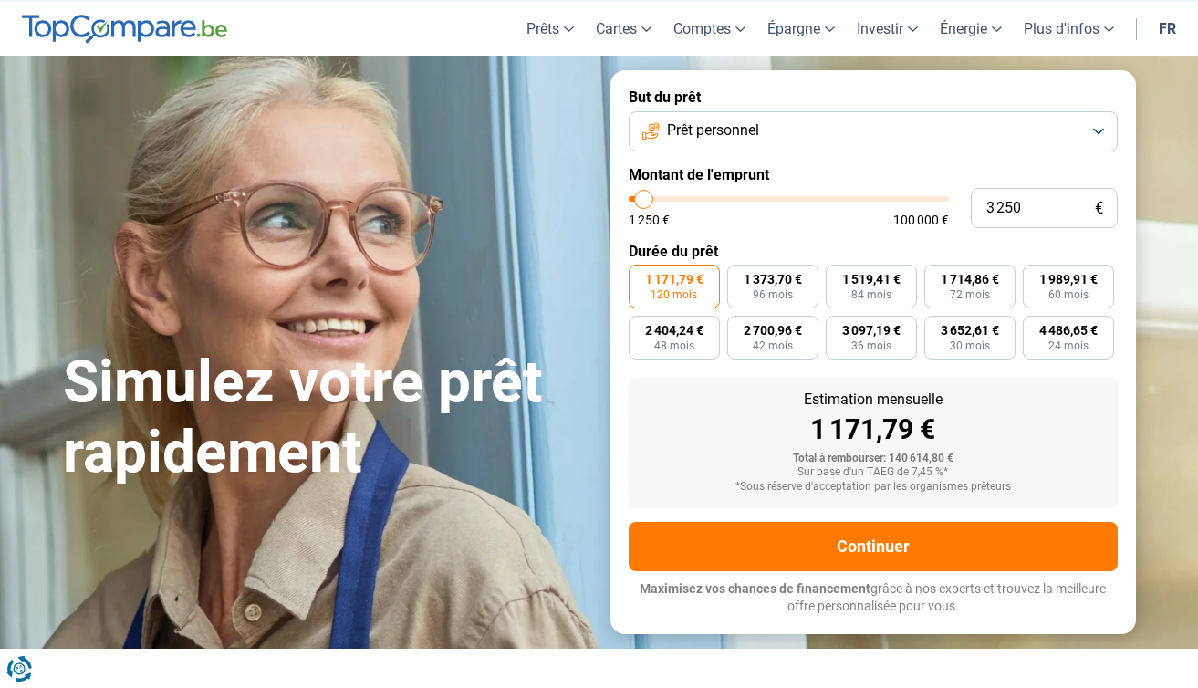
type input "3000"
type input "2 750"
type input "2750"
type input "2 000"
type input "2000"
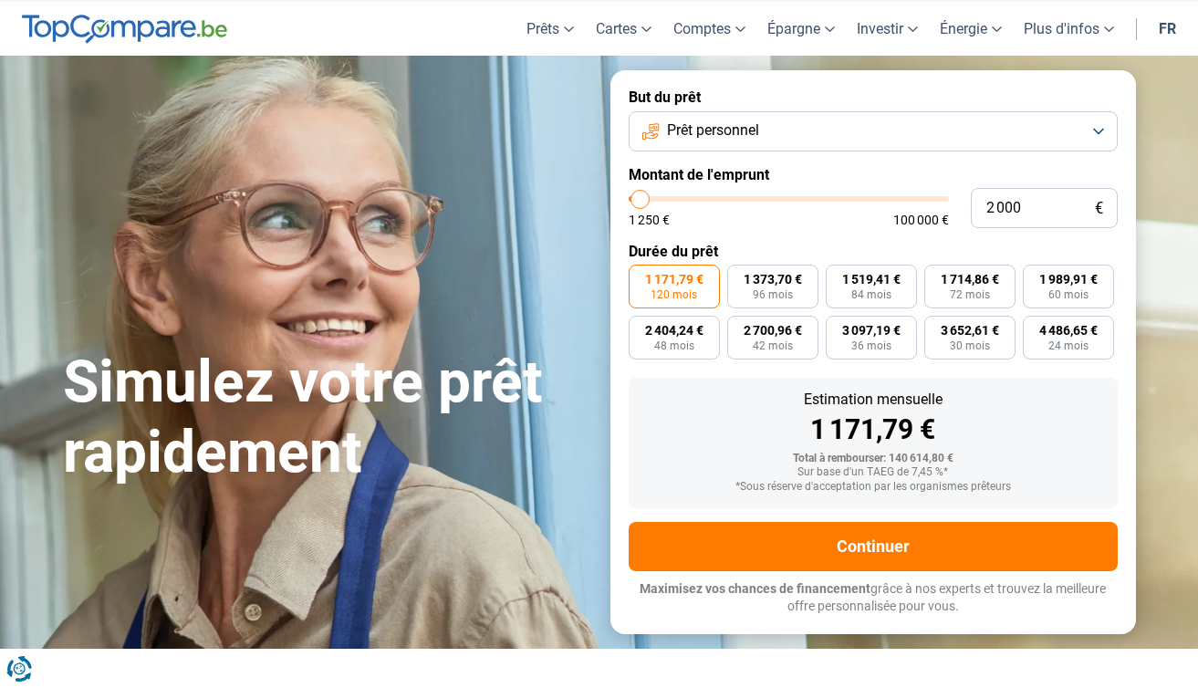
type input "1 250"
type input "1250"
type input "1 750"
type input "1750"
type input "2 250"
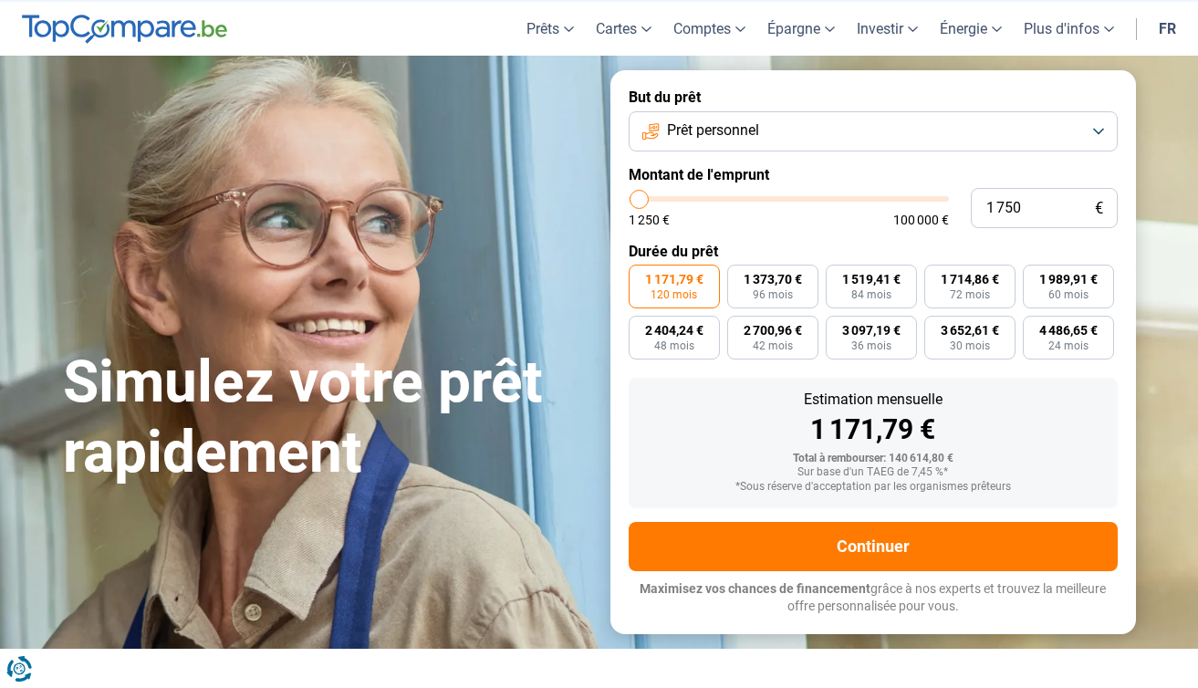
type input "2250"
type input "2 000"
drag, startPoint x: 944, startPoint y: 196, endPoint x: 641, endPoint y: 215, distance: 303.6
type input "2000"
click at [641, 202] on input "range" at bounding box center [789, 198] width 320 height 5
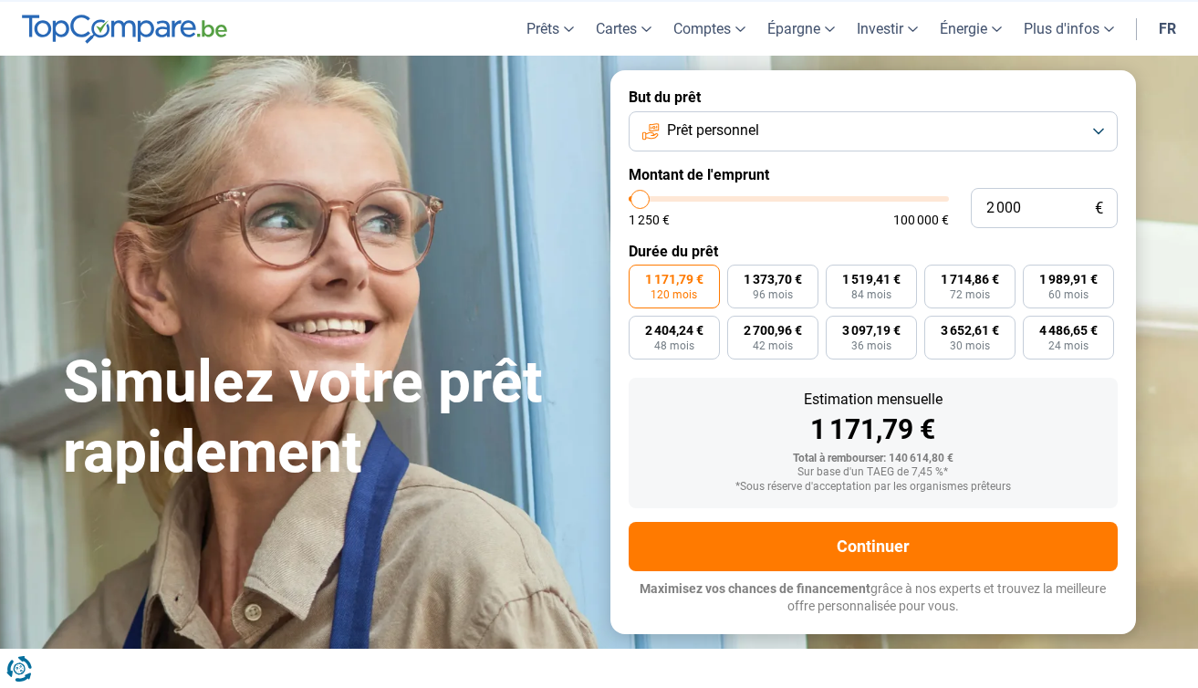
radio input "true"
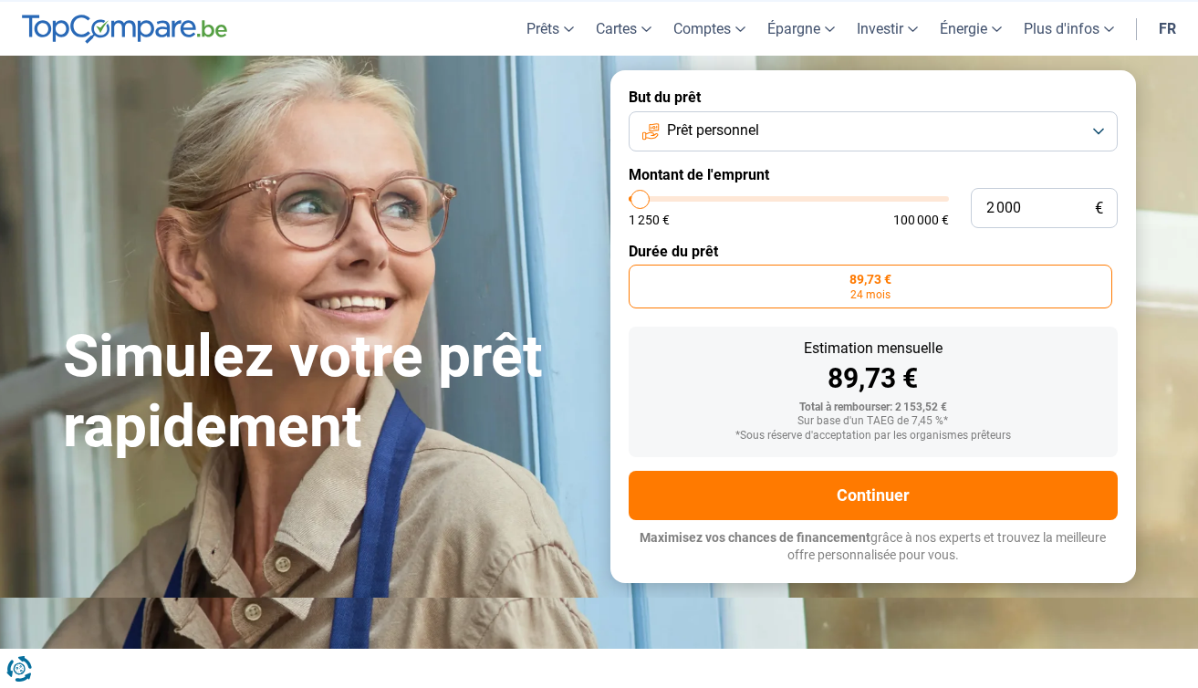
scroll to position [0, 0]
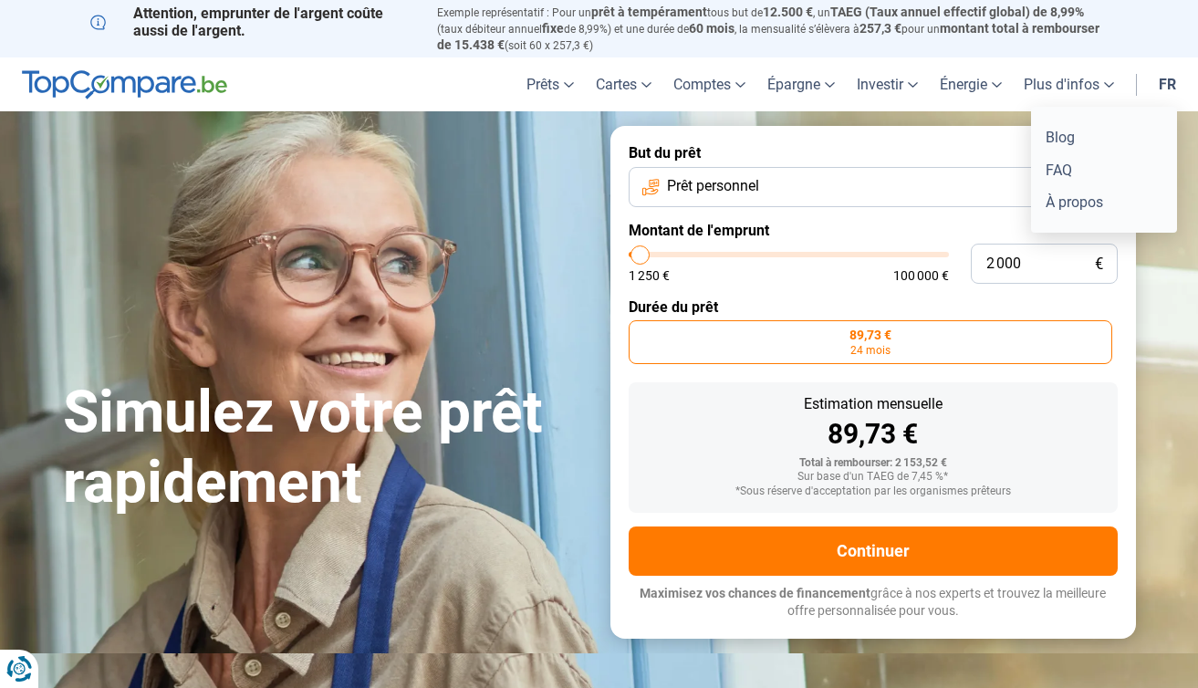
click at [1086, 90] on link "Plus d'infos" at bounding box center [1069, 84] width 112 height 54
